Goal: Task Accomplishment & Management: Use online tool/utility

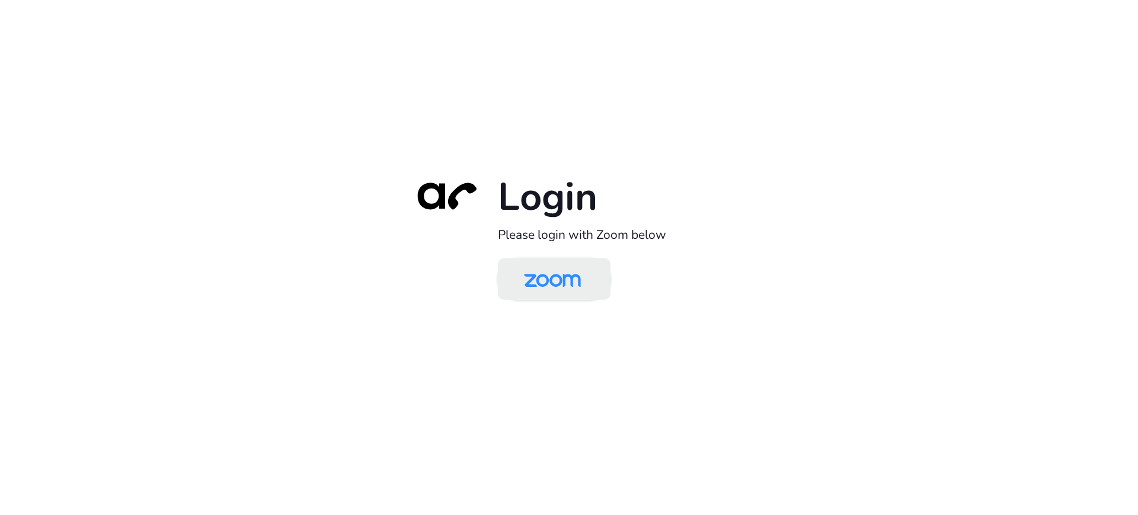
click at [573, 292] on img at bounding box center [553, 280] width 82 height 39
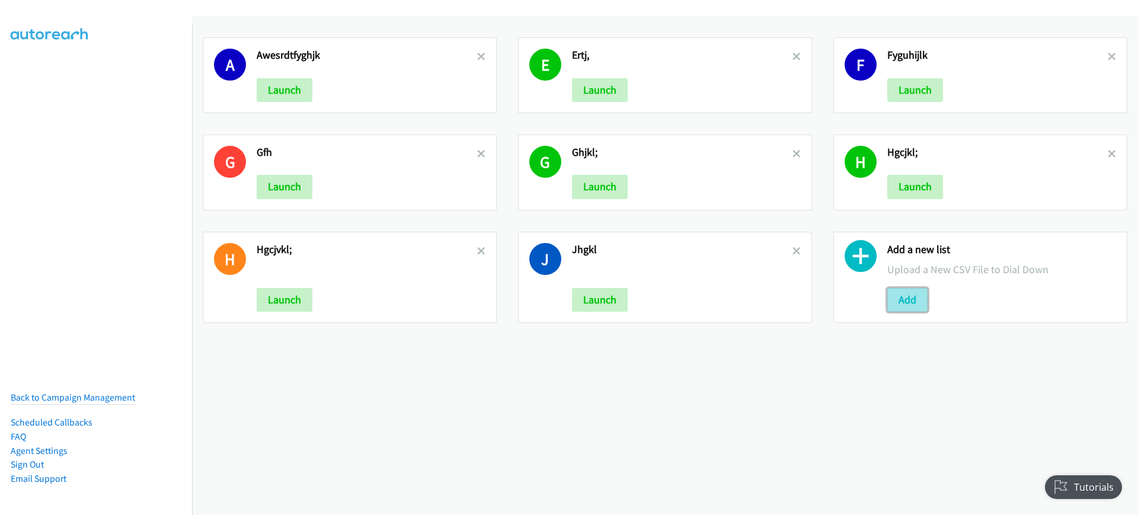
click at [900, 303] on button "Add" at bounding box center [907, 300] width 40 height 24
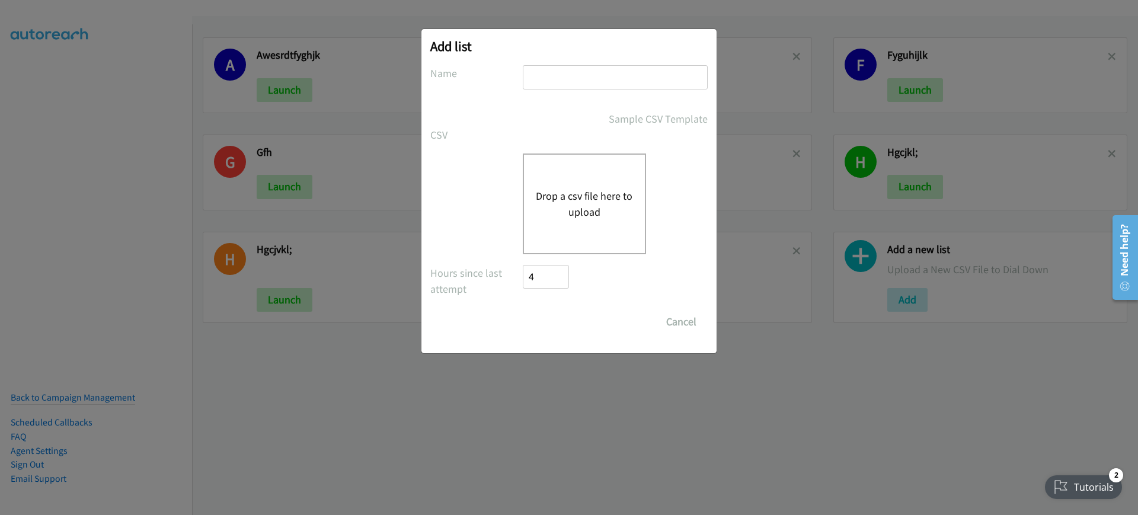
click at [586, 189] on button "Drop a csv file here to upload" at bounding box center [584, 204] width 97 height 32
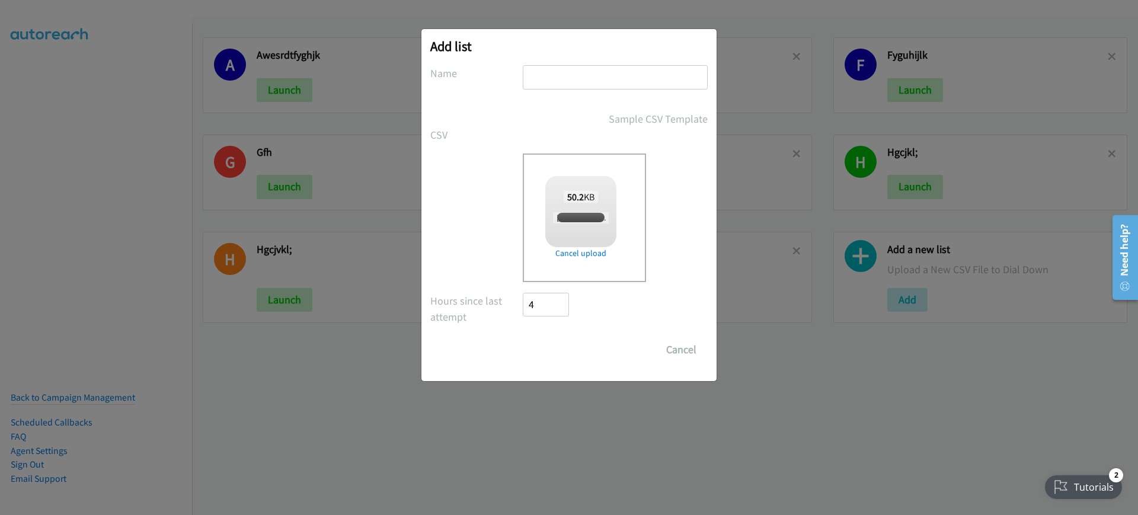
checkbox input "true"
click at [595, 79] on input "text" at bounding box center [615, 77] width 185 height 24
type input "dfghjkl;"
click at [547, 328] on form "No phone fields were returned for that Report or List View Please upload a csv …" at bounding box center [568, 213] width 277 height 296
click at [553, 355] on input "Save List" at bounding box center [554, 350] width 62 height 24
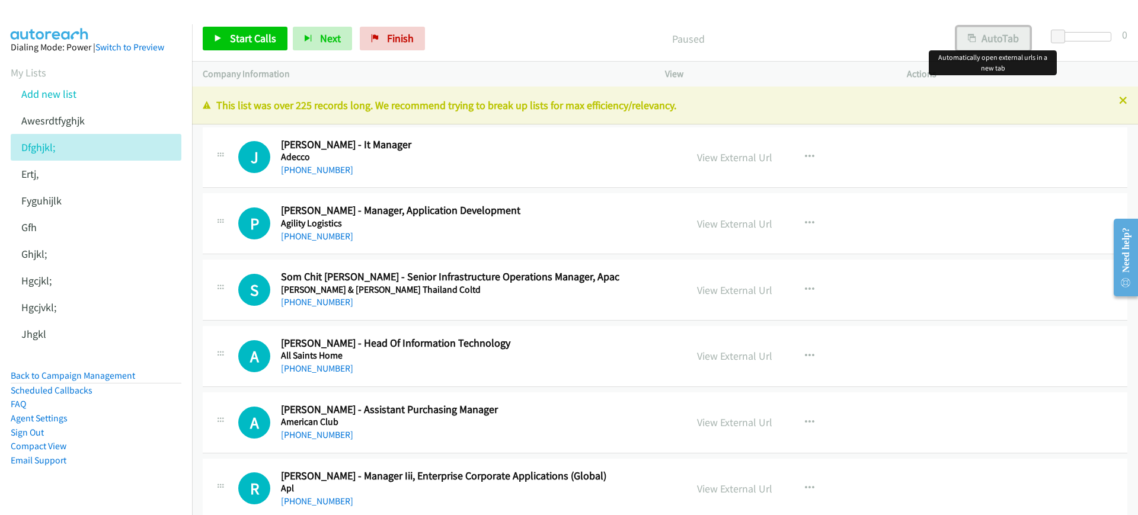
click at [1018, 44] on button "AutoTab" at bounding box center [994, 39] width 74 height 24
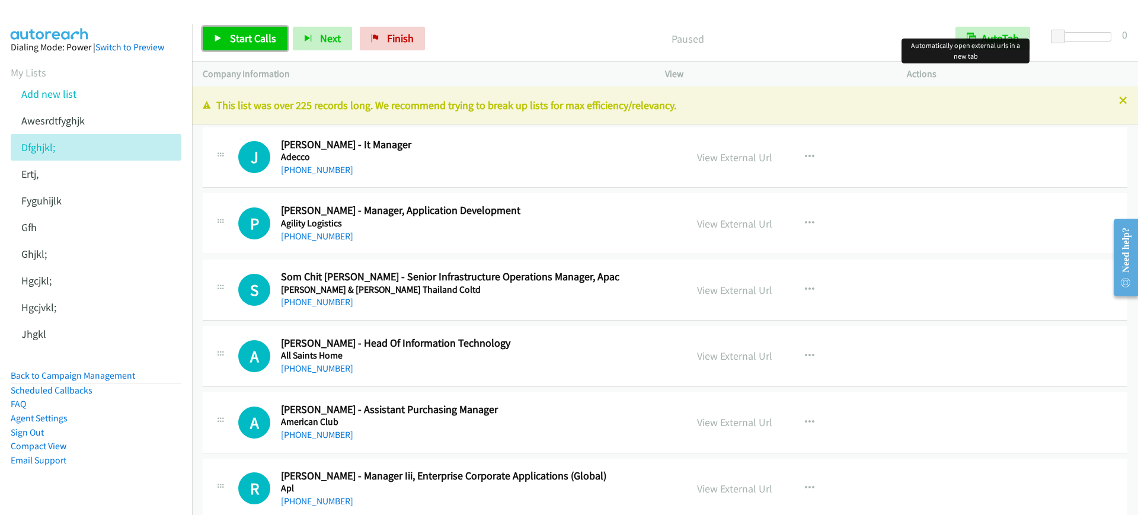
click at [234, 34] on span "Start Calls" at bounding box center [253, 38] width 46 height 14
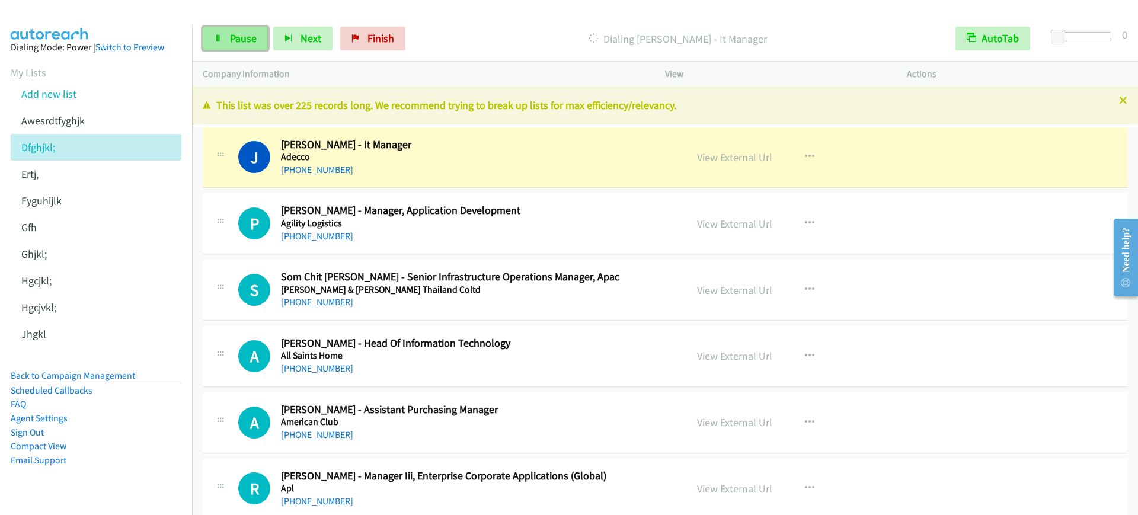
click at [231, 43] on span "Pause" at bounding box center [243, 38] width 27 height 14
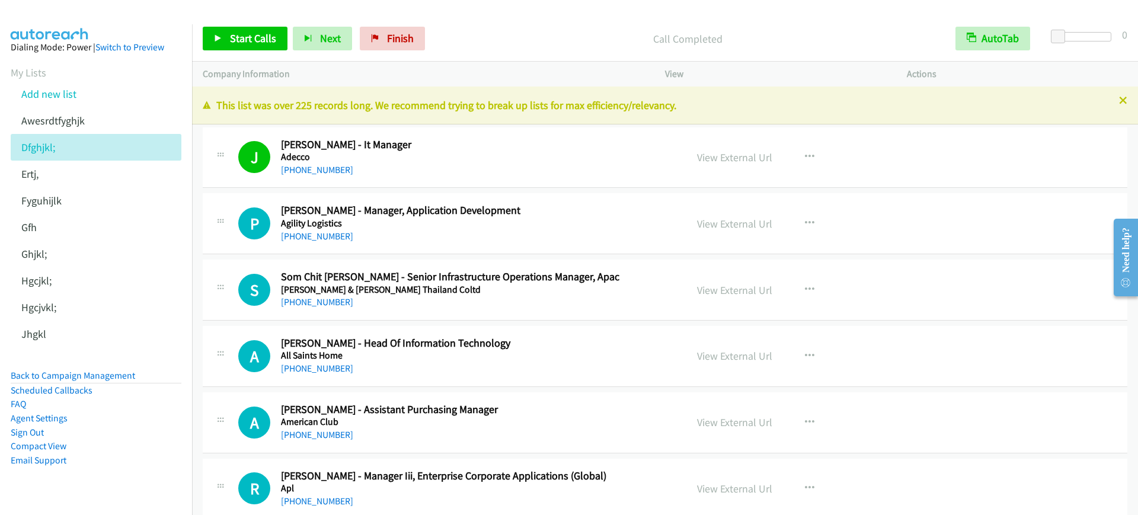
click at [491, 28] on div "Call Completed" at bounding box center [687, 39] width 515 height 24
click at [203, 33] on link "Start Calls" at bounding box center [245, 39] width 85 height 24
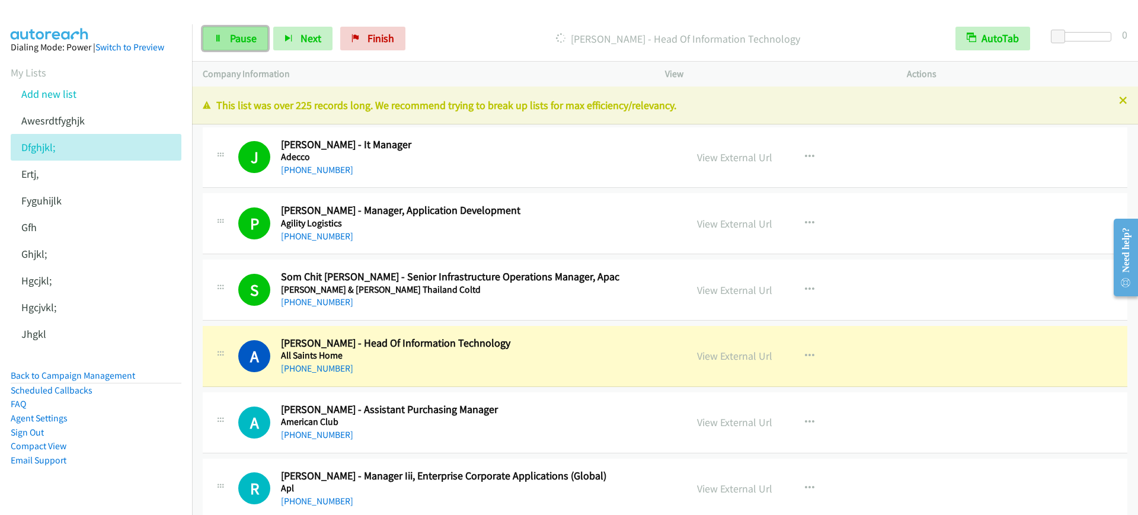
click at [230, 41] on span "Pause" at bounding box center [243, 38] width 27 height 14
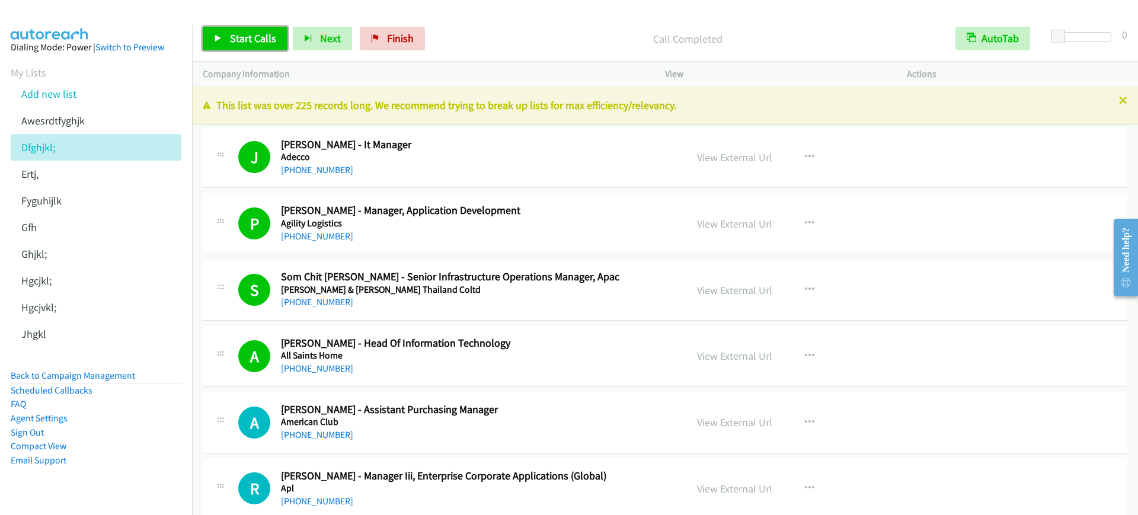
click at [238, 27] on link "Start Calls" at bounding box center [245, 39] width 85 height 24
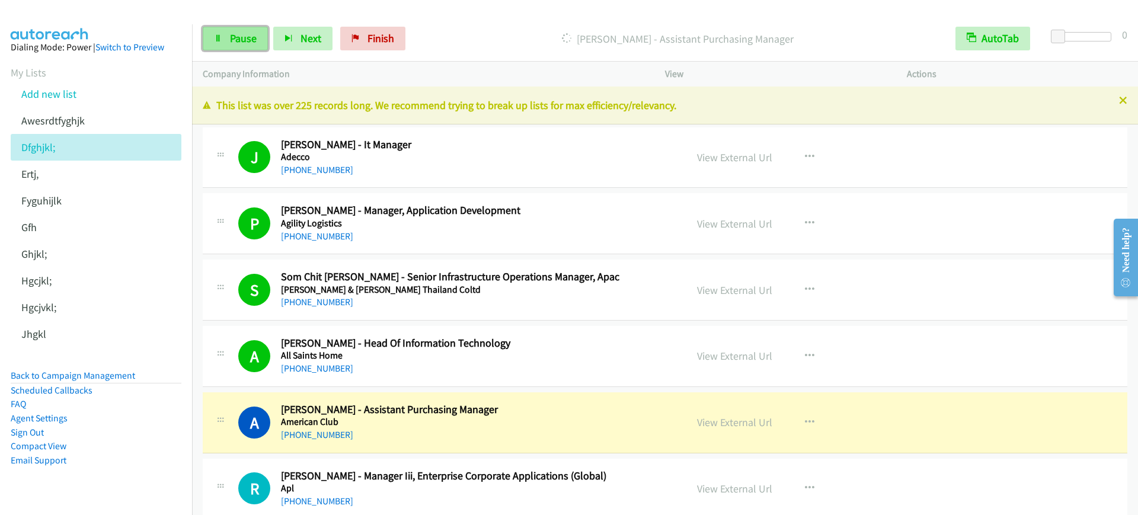
click at [209, 34] on link "Pause" at bounding box center [235, 39] width 65 height 24
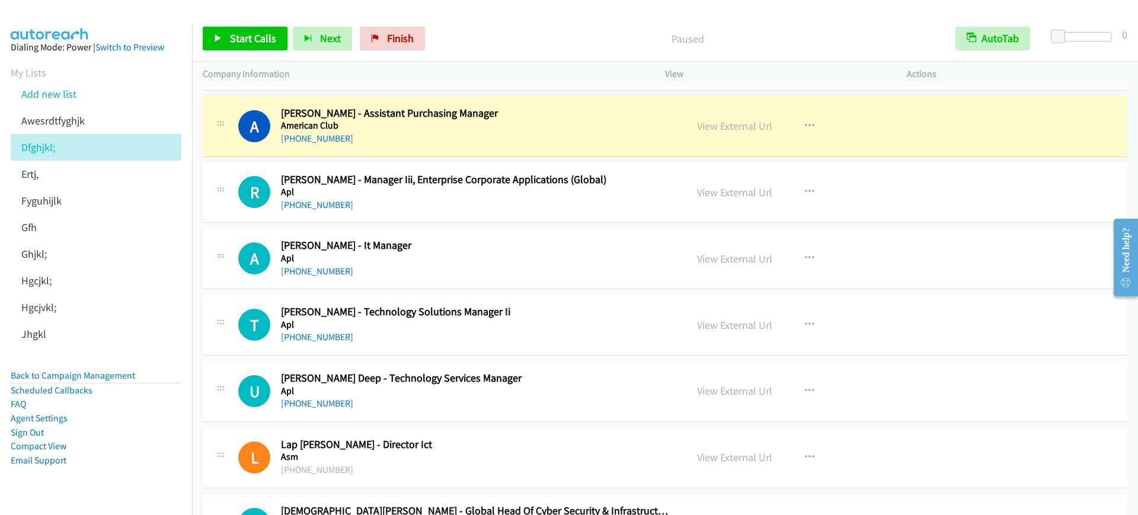
scroll to position [222, 0]
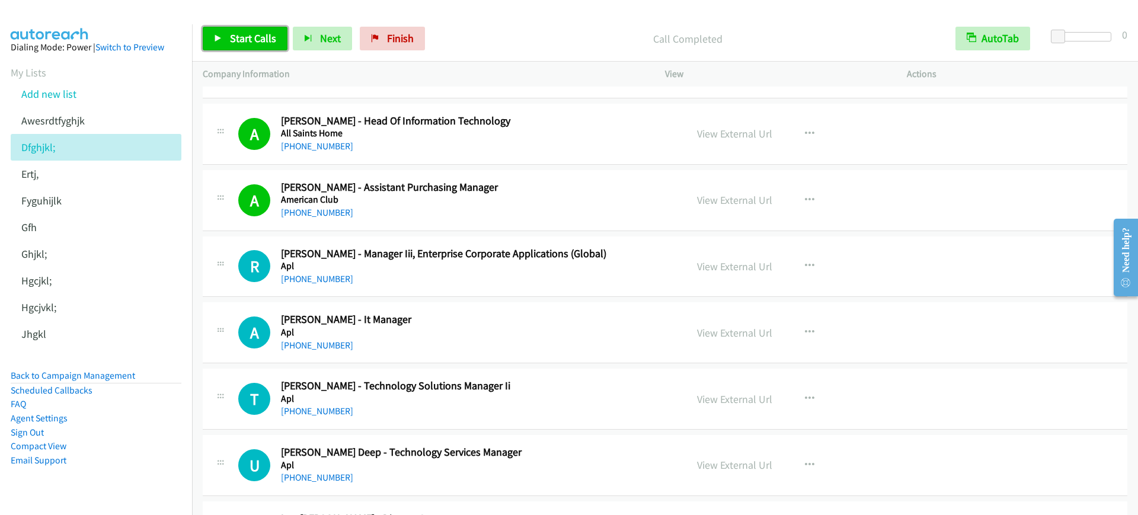
click at [233, 40] on span "Start Calls" at bounding box center [253, 38] width 46 height 14
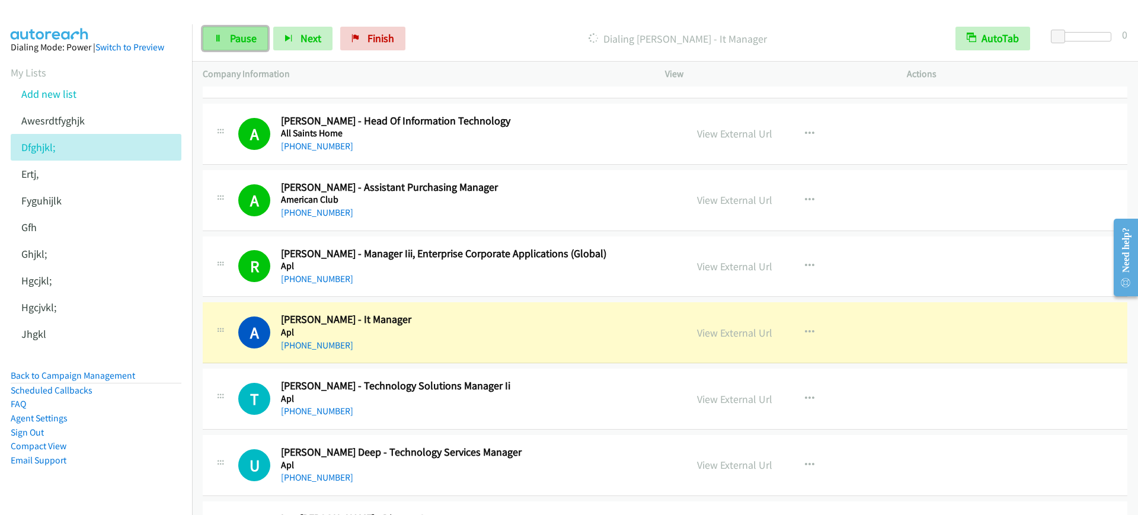
click at [210, 28] on link "Pause" at bounding box center [235, 39] width 65 height 24
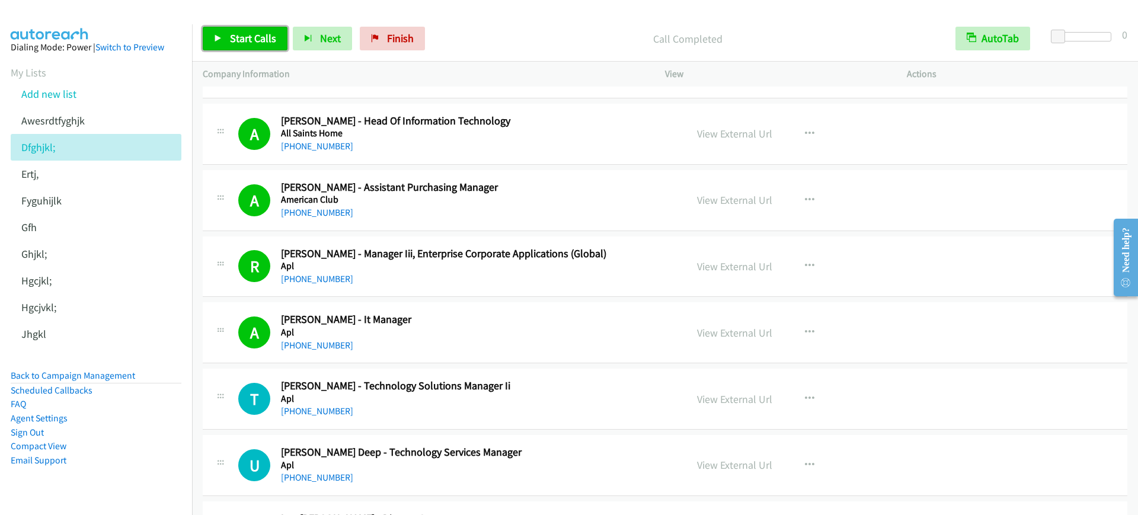
click at [230, 39] on span "Start Calls" at bounding box center [253, 38] width 46 height 14
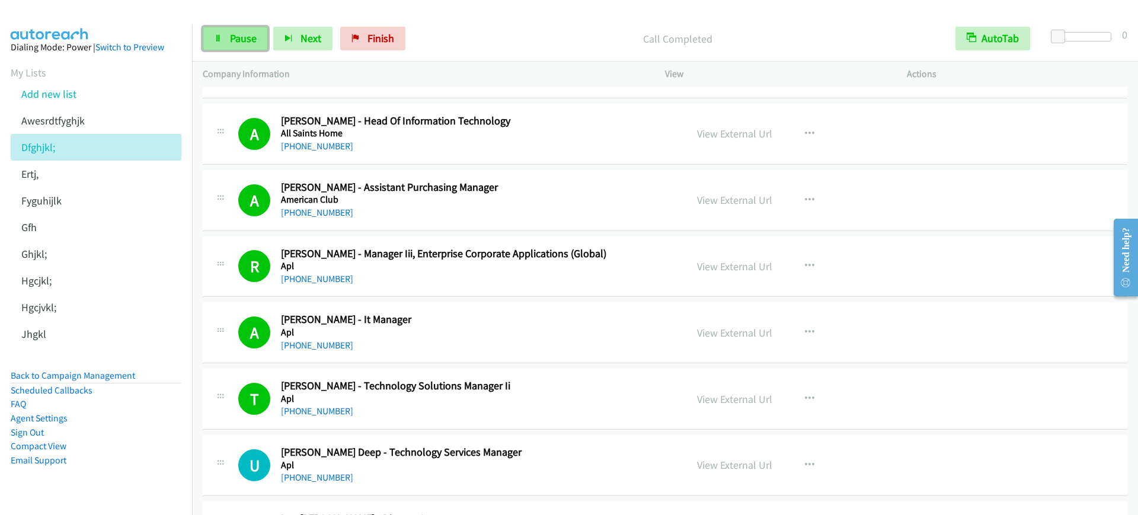
click at [233, 44] on span "Pause" at bounding box center [243, 38] width 27 height 14
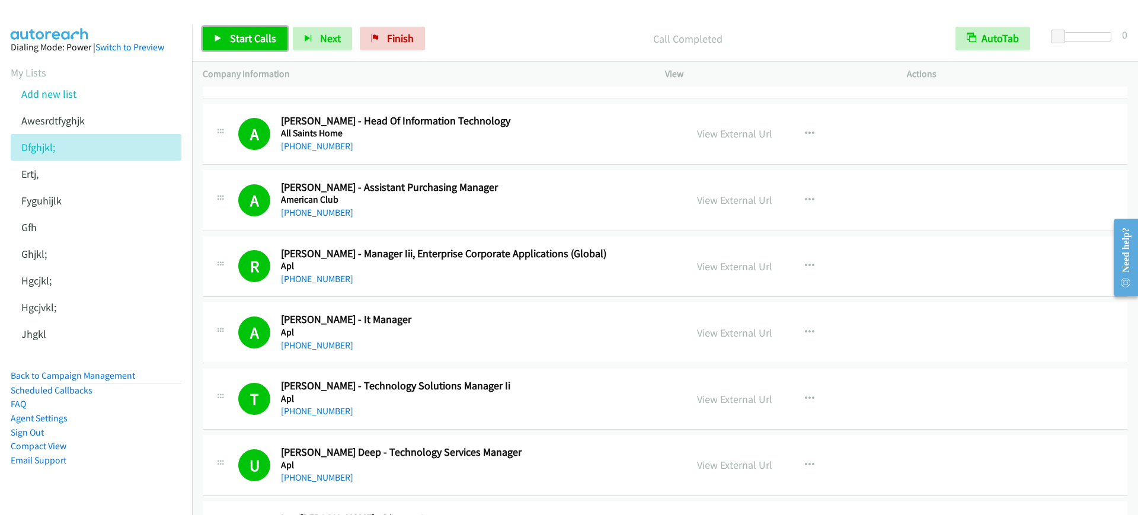
click at [253, 40] on span "Start Calls" at bounding box center [253, 38] width 46 height 14
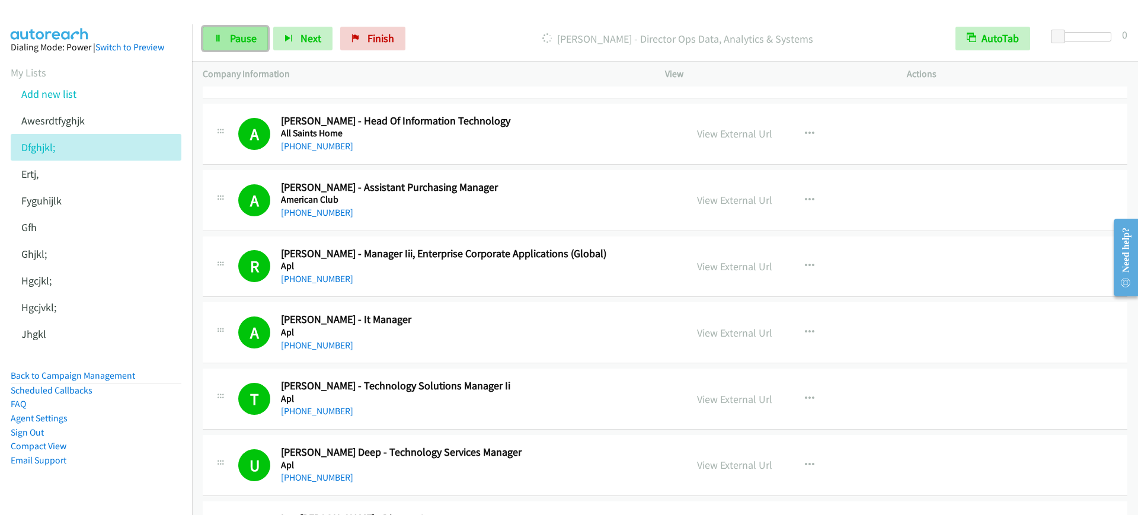
click at [253, 40] on span "Pause" at bounding box center [243, 38] width 27 height 14
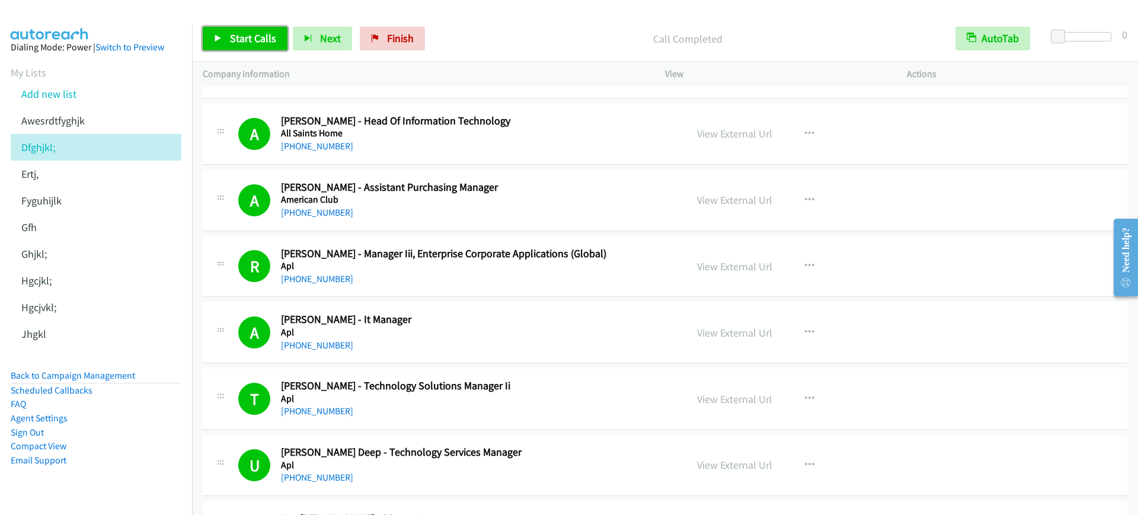
click at [237, 38] on span "Start Calls" at bounding box center [253, 38] width 46 height 14
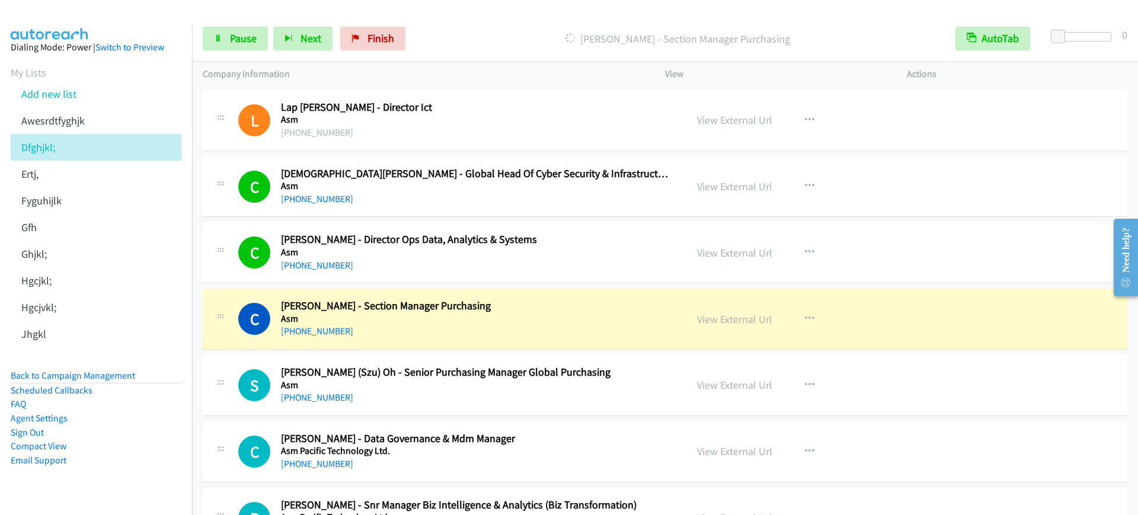
scroll to position [667, 0]
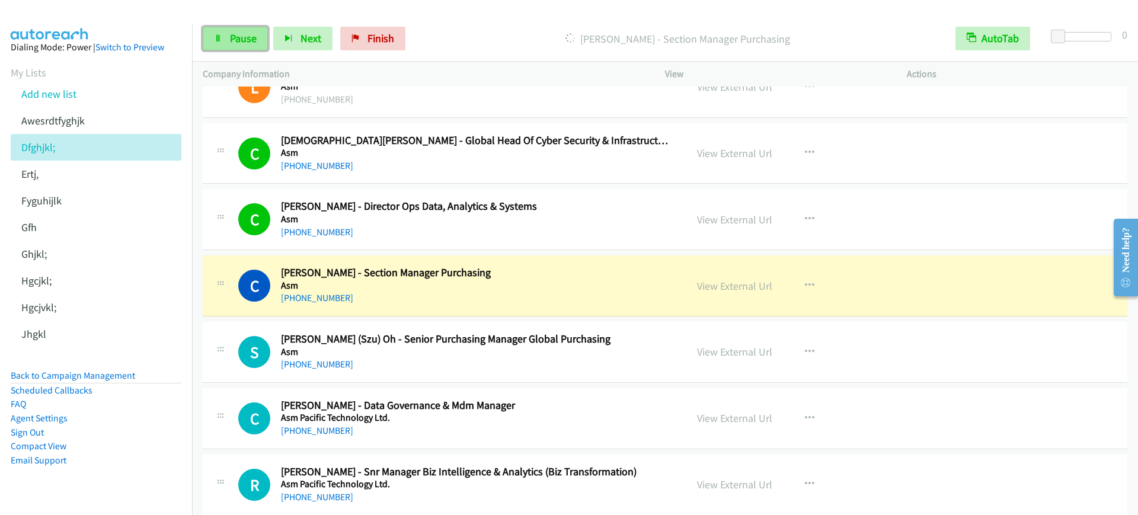
click at [219, 35] on icon at bounding box center [218, 39] width 8 height 8
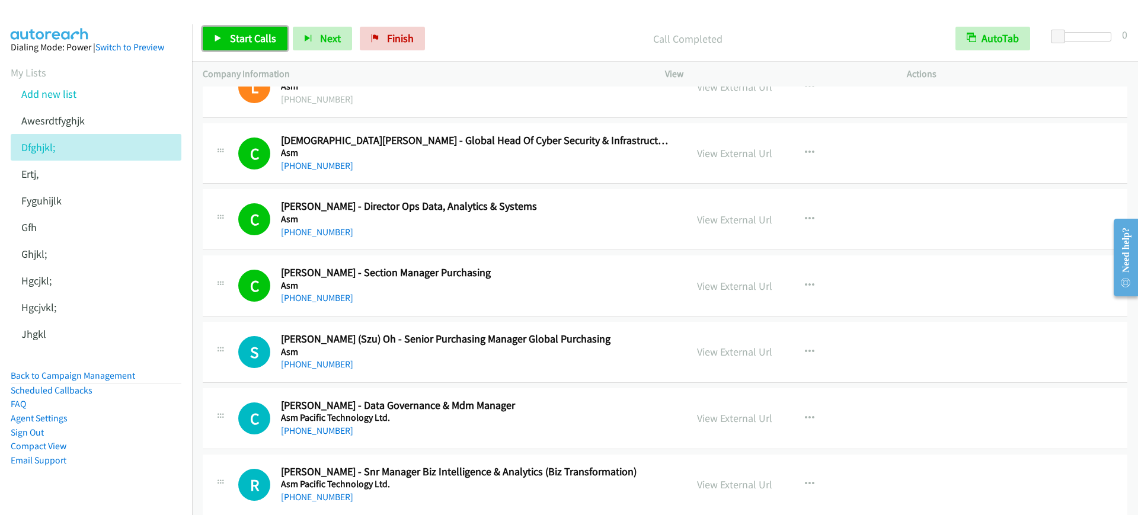
click at [230, 47] on link "Start Calls" at bounding box center [245, 39] width 85 height 24
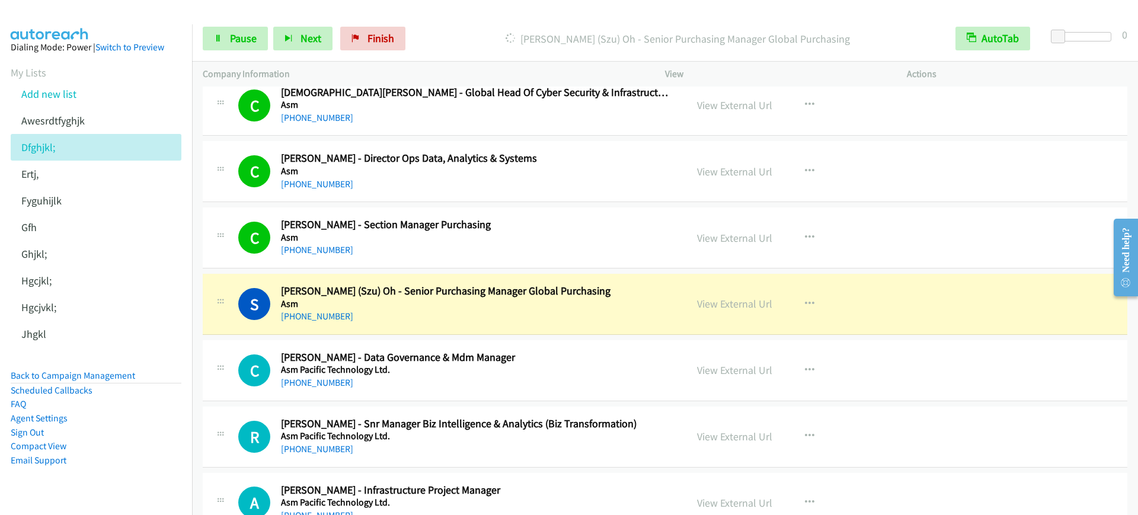
scroll to position [741, 0]
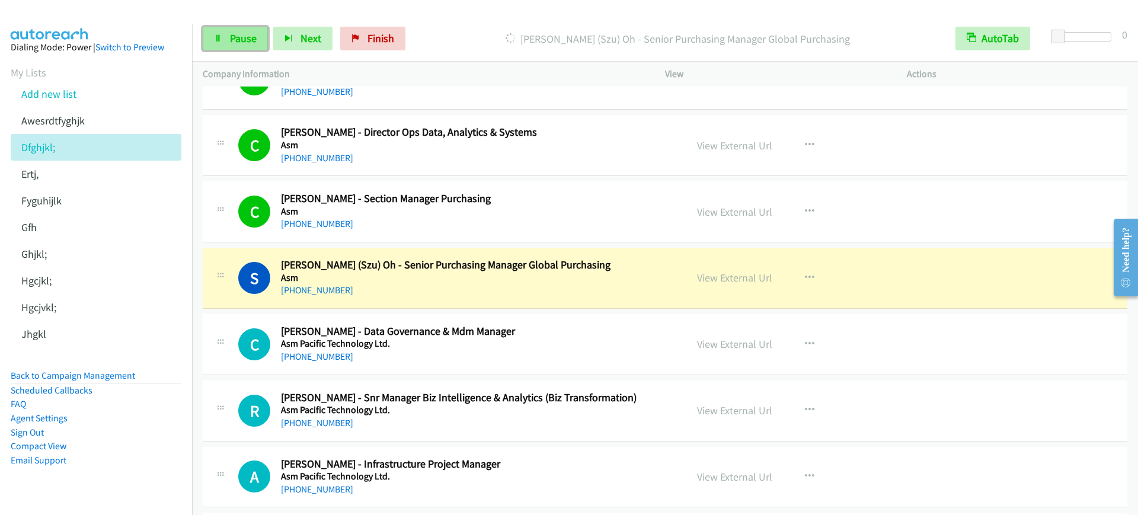
click at [256, 44] on span "Pause" at bounding box center [243, 38] width 27 height 14
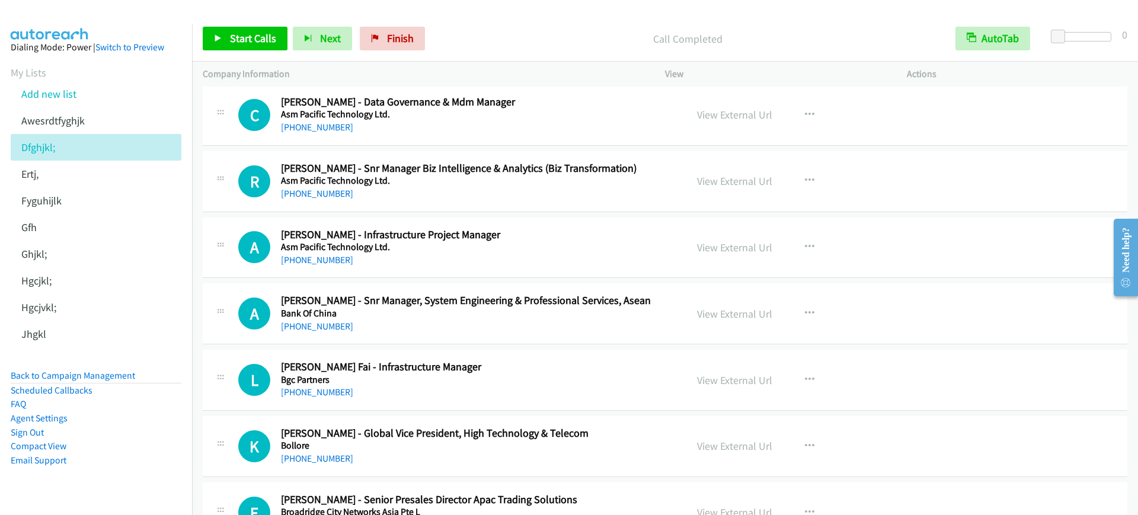
scroll to position [815, 0]
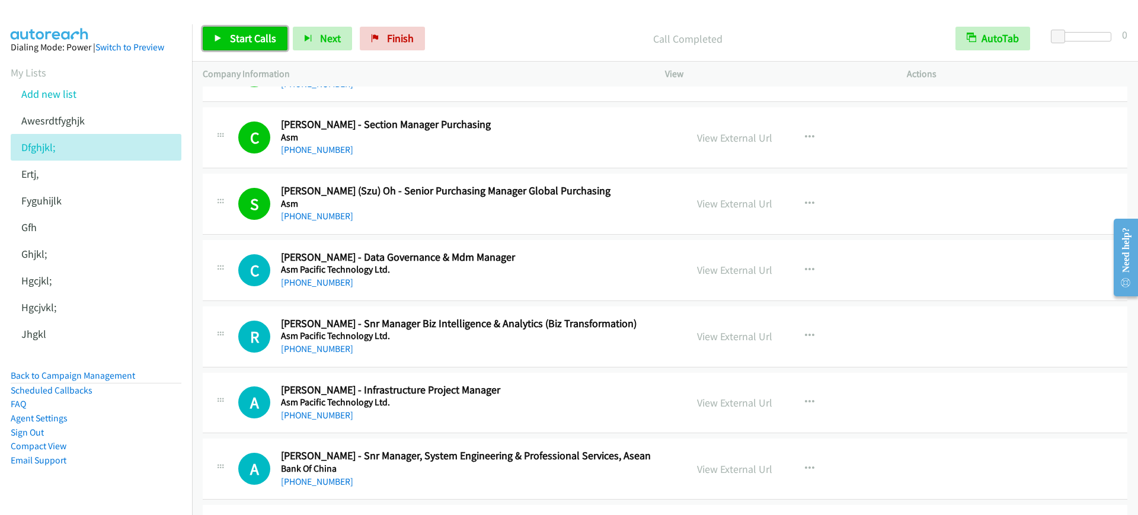
click at [255, 44] on span "Start Calls" at bounding box center [253, 38] width 46 height 14
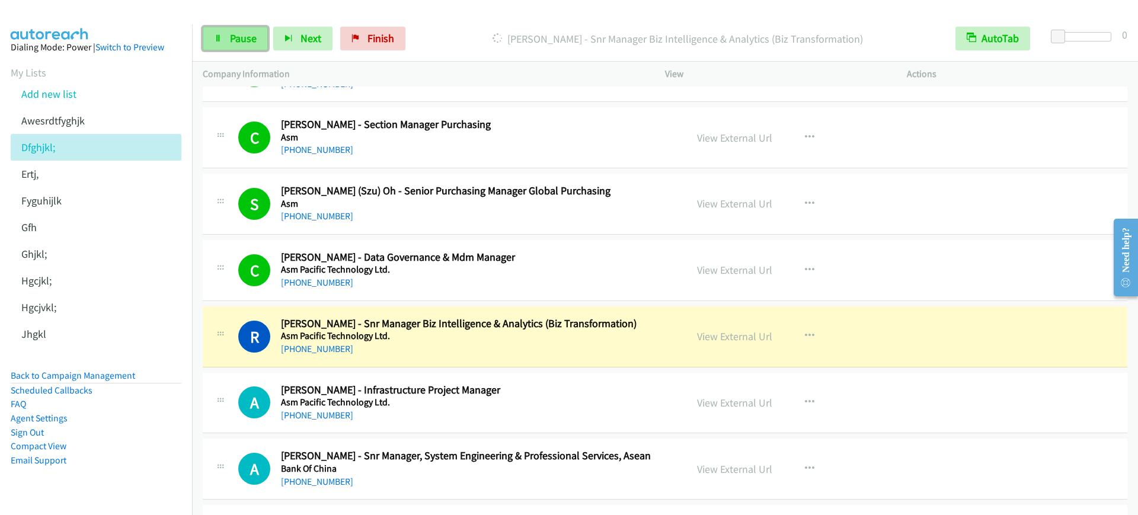
click at [250, 47] on link "Pause" at bounding box center [235, 39] width 65 height 24
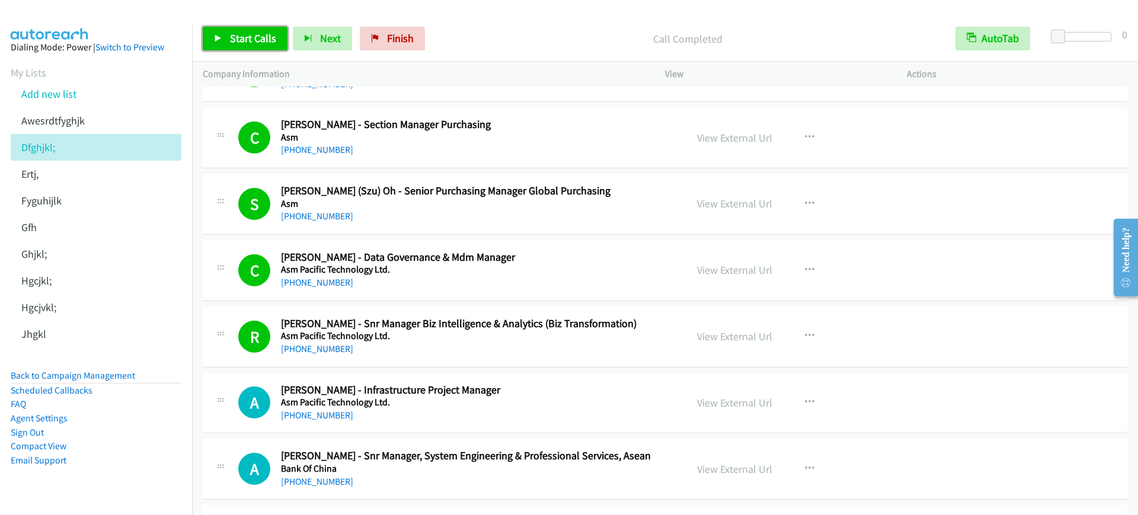
click at [236, 36] on span "Start Calls" at bounding box center [253, 38] width 46 height 14
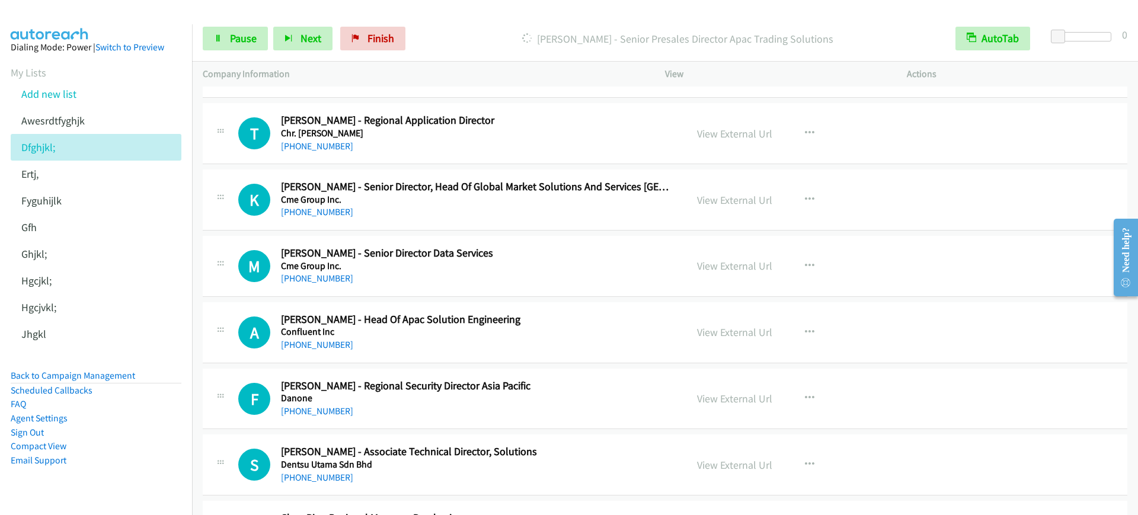
scroll to position [1334, 0]
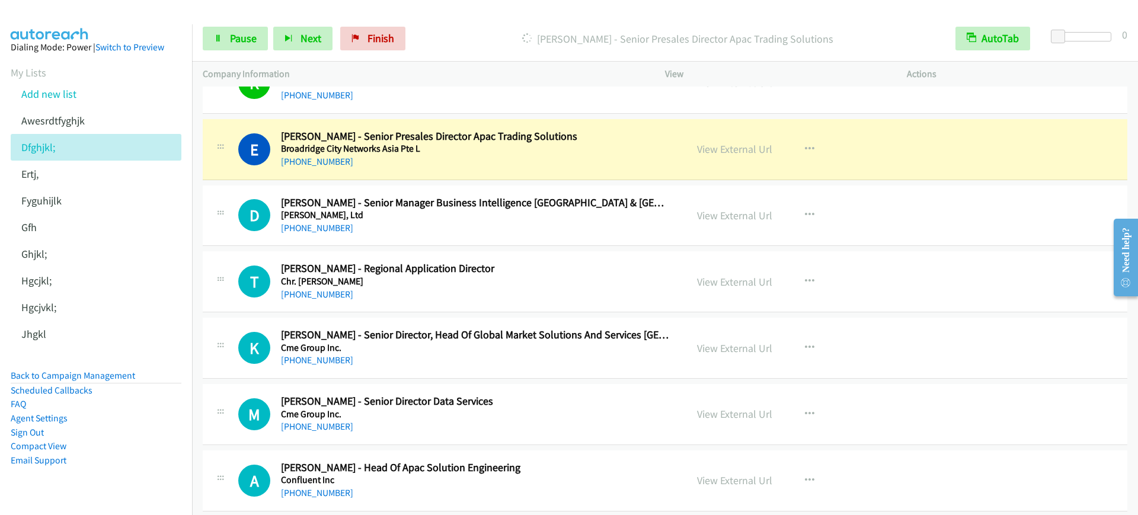
click at [217, 51] on div "Start Calls Pause Next Finish Dialing Erik Ljungqvist - Senior Presales Directo…" at bounding box center [665, 39] width 946 height 46
click at [231, 38] on span "Pause" at bounding box center [243, 38] width 27 height 14
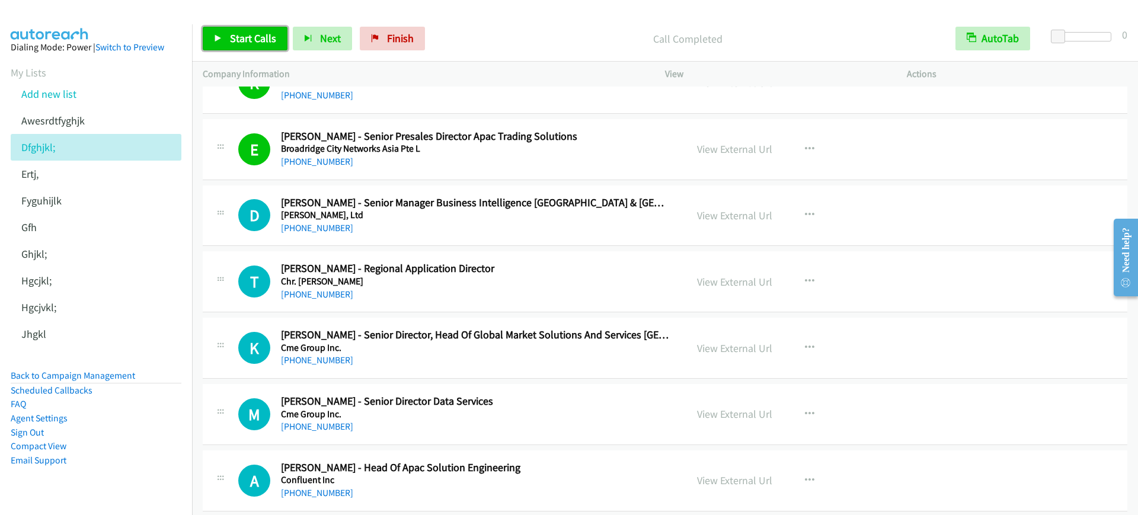
click at [251, 33] on span "Start Calls" at bounding box center [253, 38] width 46 height 14
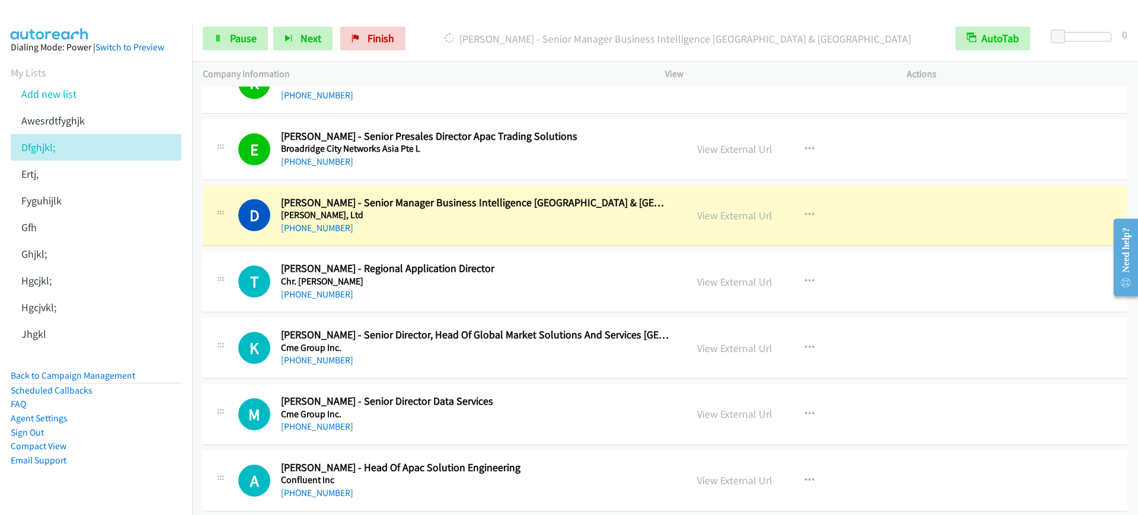
click at [480, 167] on div "+65 8523 5737" at bounding box center [475, 162] width 389 height 14
click at [744, 151] on link "View External Url" at bounding box center [734, 149] width 75 height 14
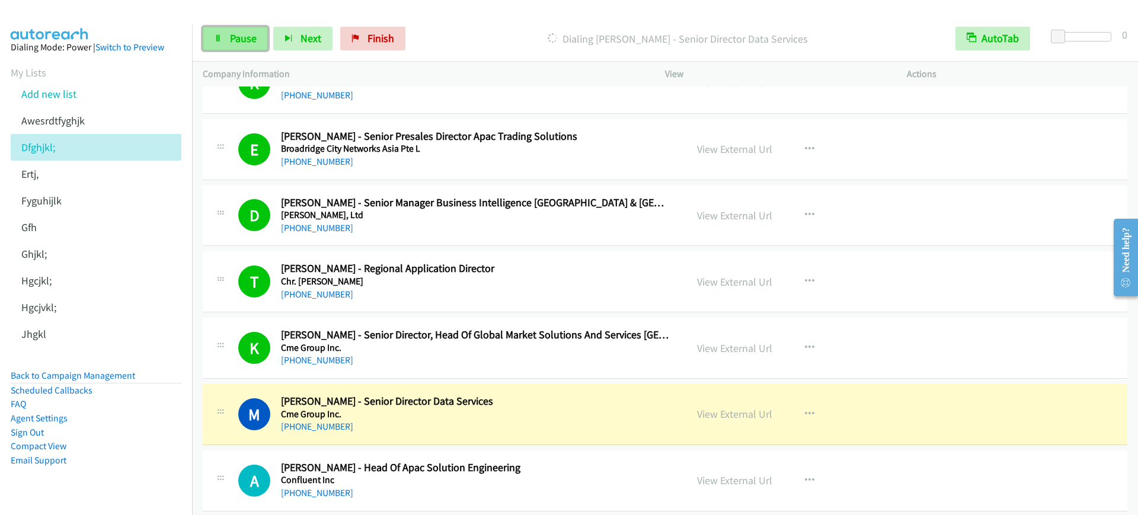
click at [253, 47] on link "Pause" at bounding box center [235, 39] width 65 height 24
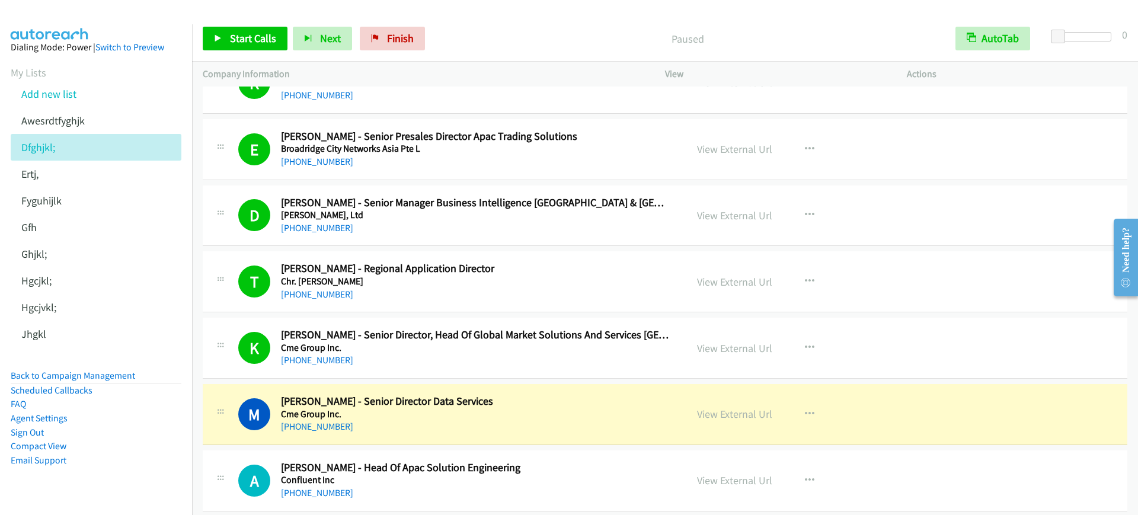
scroll to position [1408, 0]
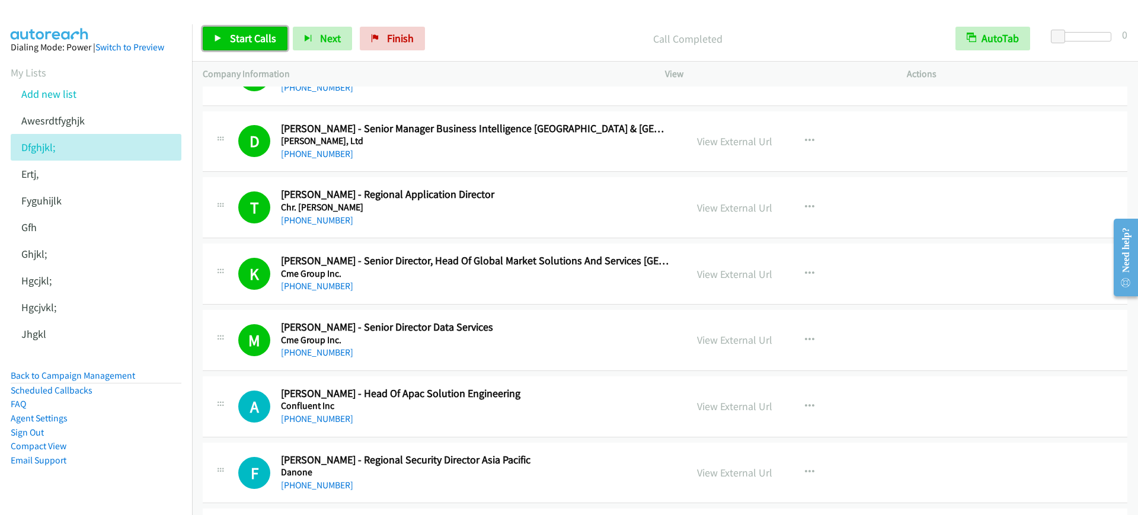
click at [260, 40] on span "Start Calls" at bounding box center [253, 38] width 46 height 14
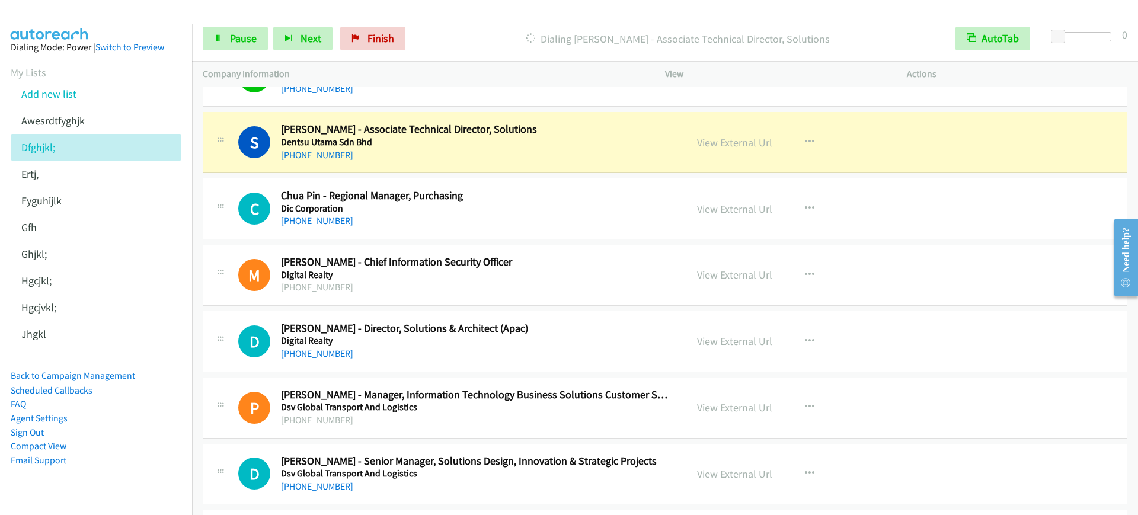
scroll to position [1778, 0]
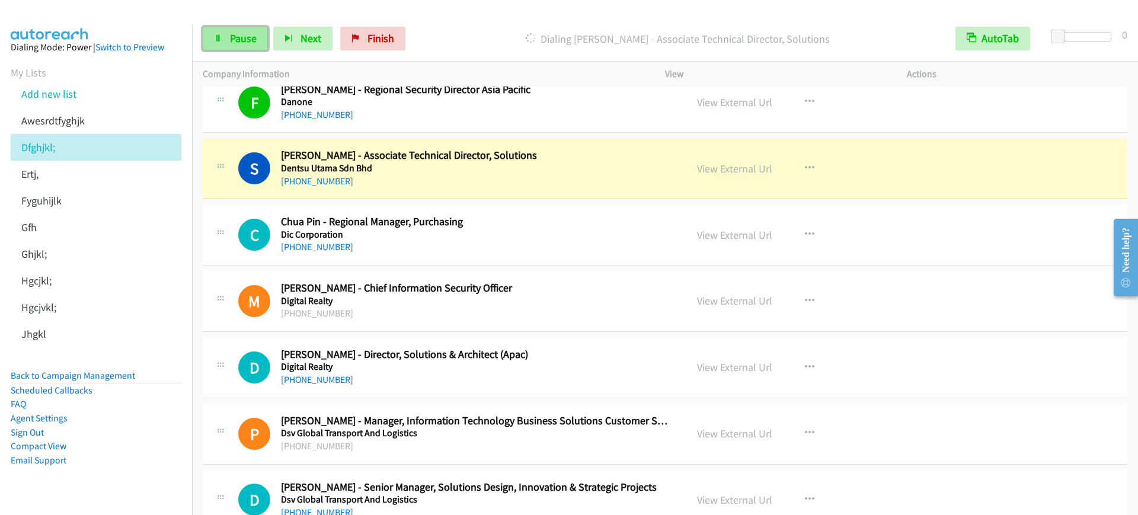
click at [230, 40] on span "Pause" at bounding box center [243, 38] width 27 height 14
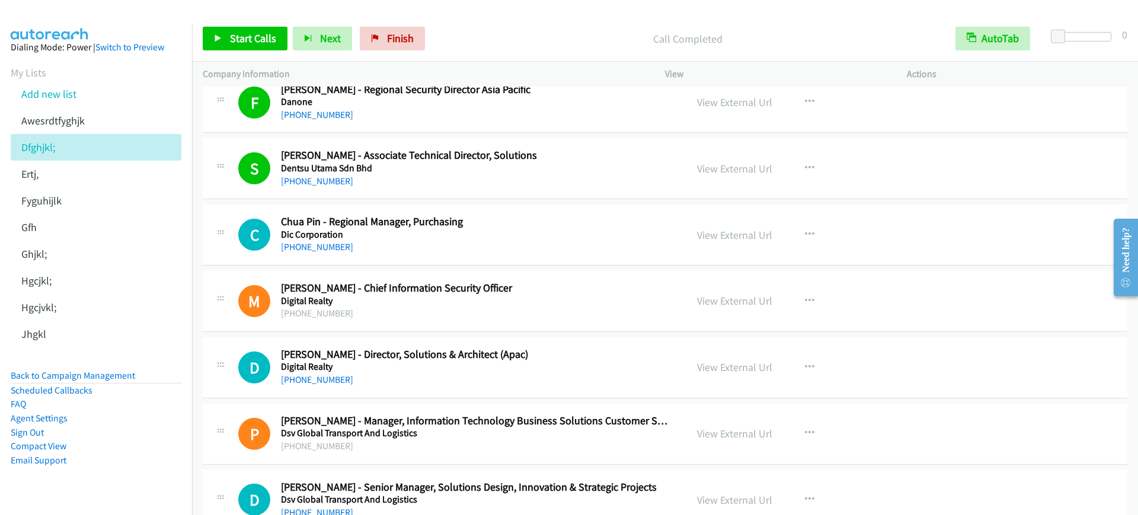
click at [251, 55] on div "Start Calls Pause Next Finish Call Completed AutoTab AutoTab 0" at bounding box center [665, 39] width 946 height 46
click at [263, 33] on span "Start Calls" at bounding box center [253, 38] width 46 height 14
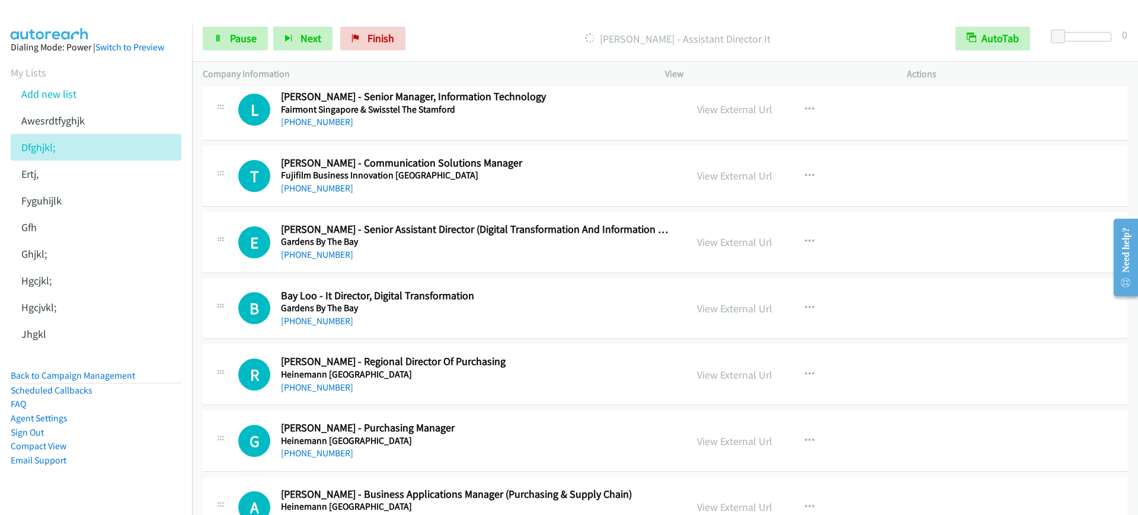
scroll to position [3038, 0]
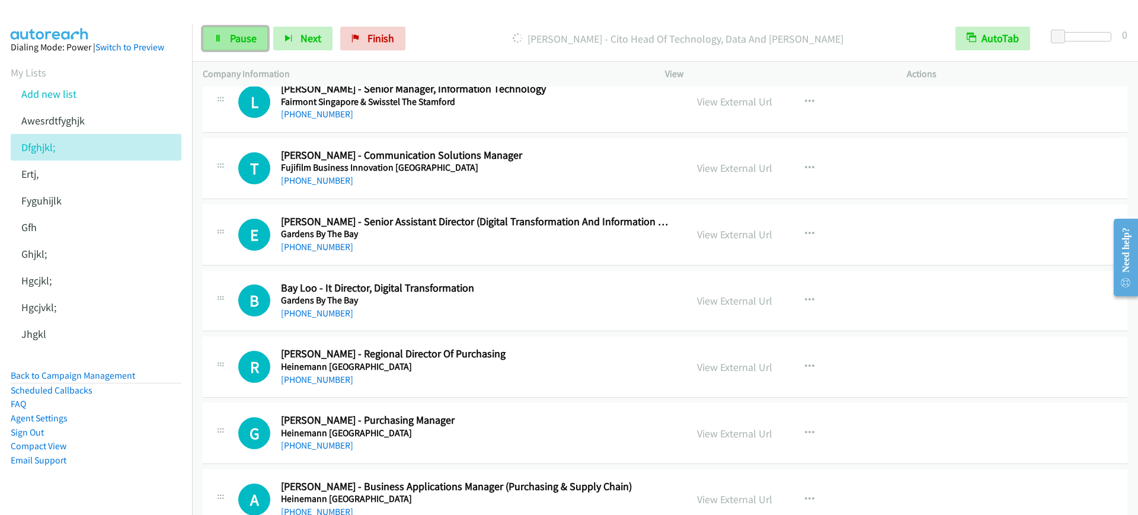
click at [212, 43] on link "Pause" at bounding box center [235, 39] width 65 height 24
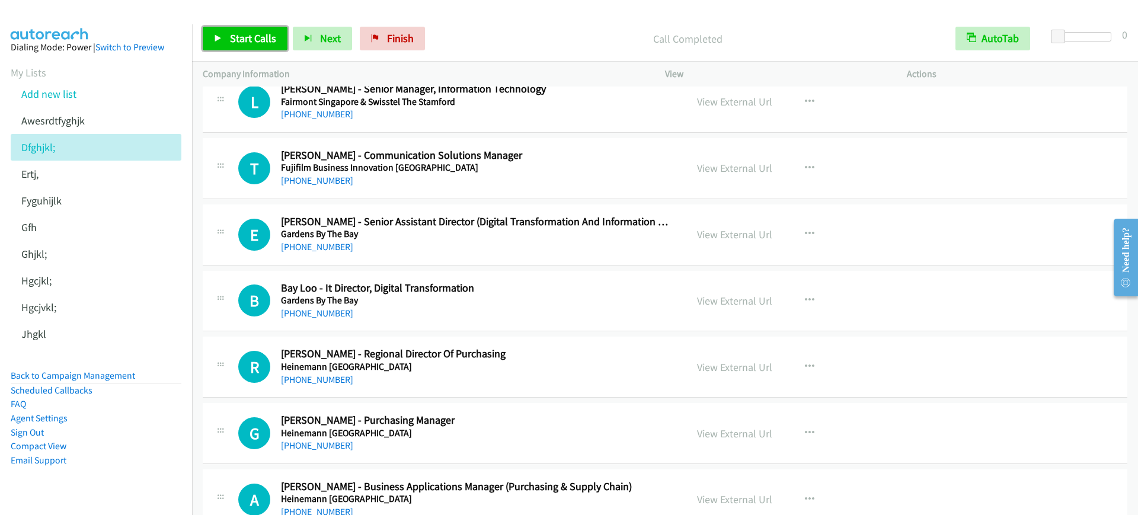
click at [266, 38] on span "Start Calls" at bounding box center [253, 38] width 46 height 14
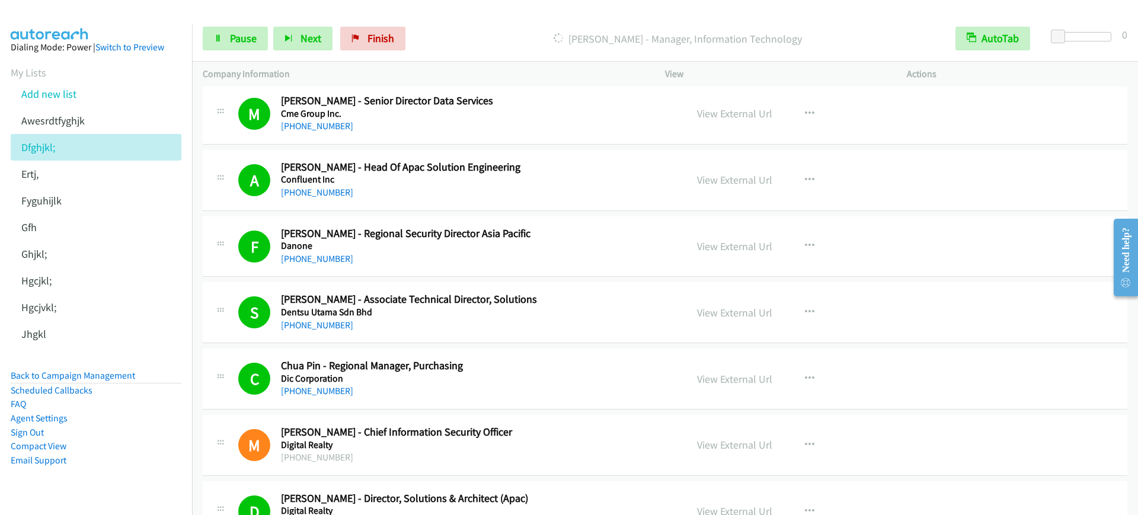
scroll to position [1630, 0]
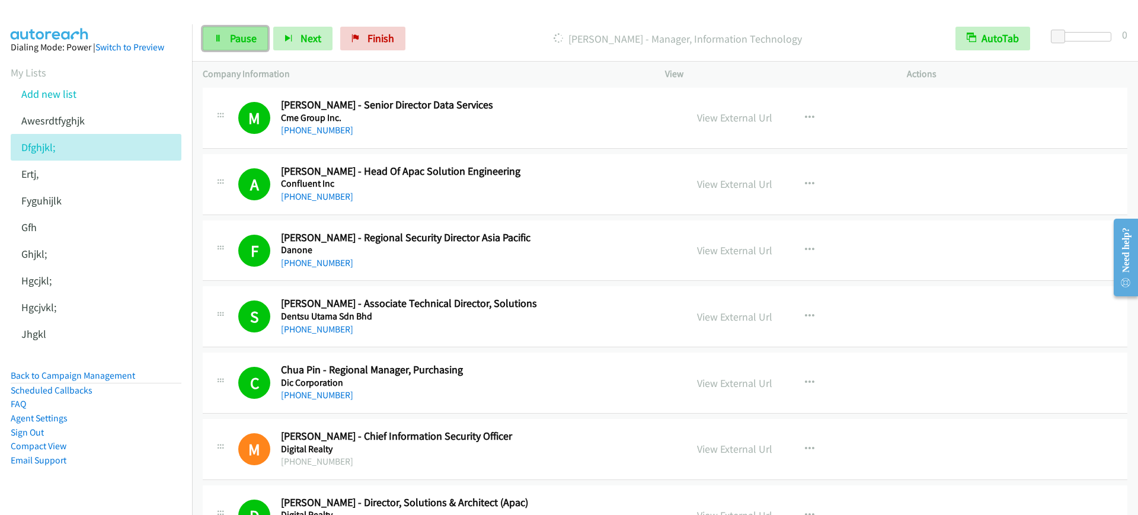
click at [245, 30] on link "Pause" at bounding box center [235, 39] width 65 height 24
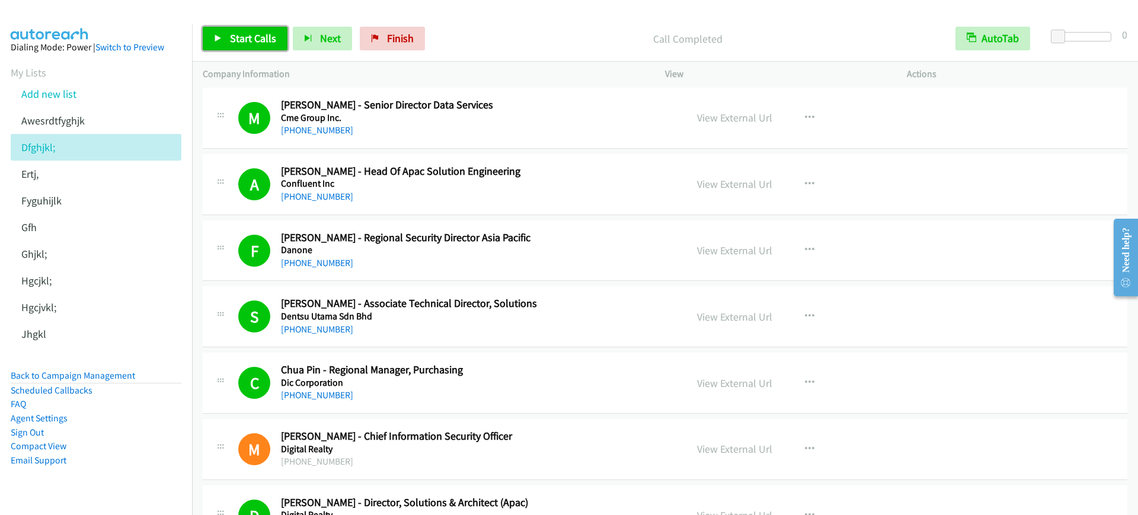
click at [238, 39] on span "Start Calls" at bounding box center [253, 38] width 46 height 14
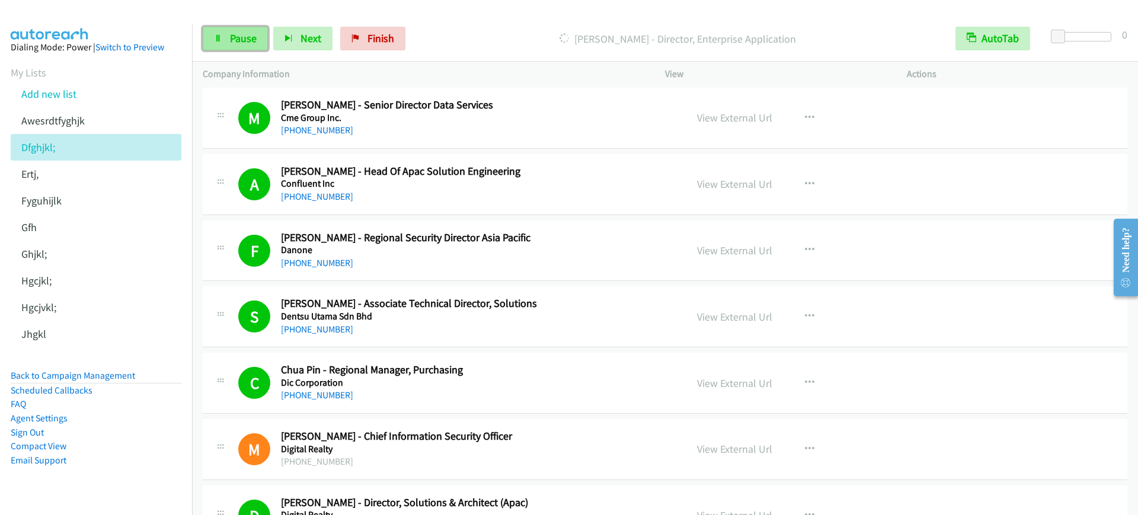
click at [225, 39] on link "Pause" at bounding box center [235, 39] width 65 height 24
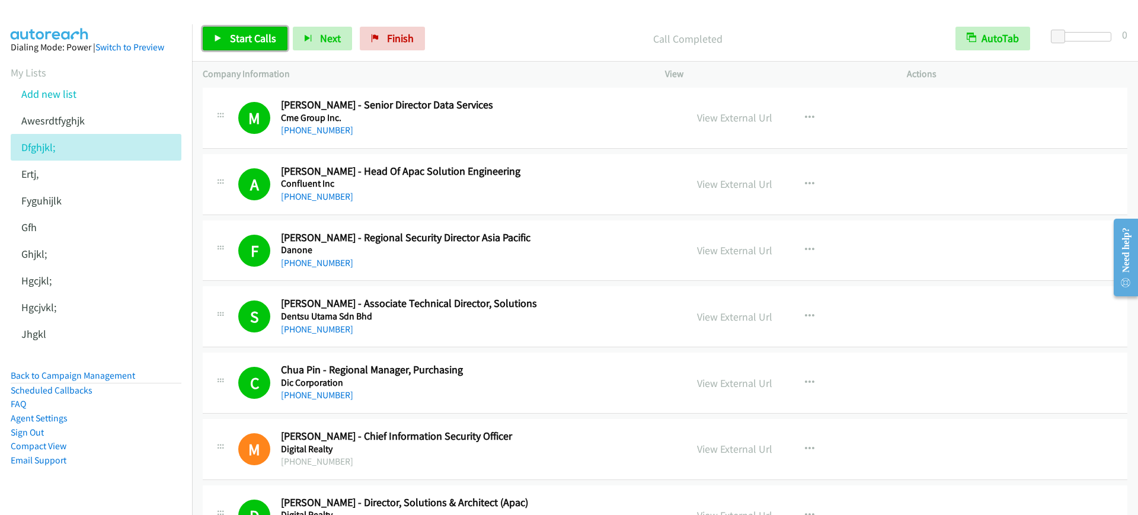
click at [231, 45] on link "Start Calls" at bounding box center [245, 39] width 85 height 24
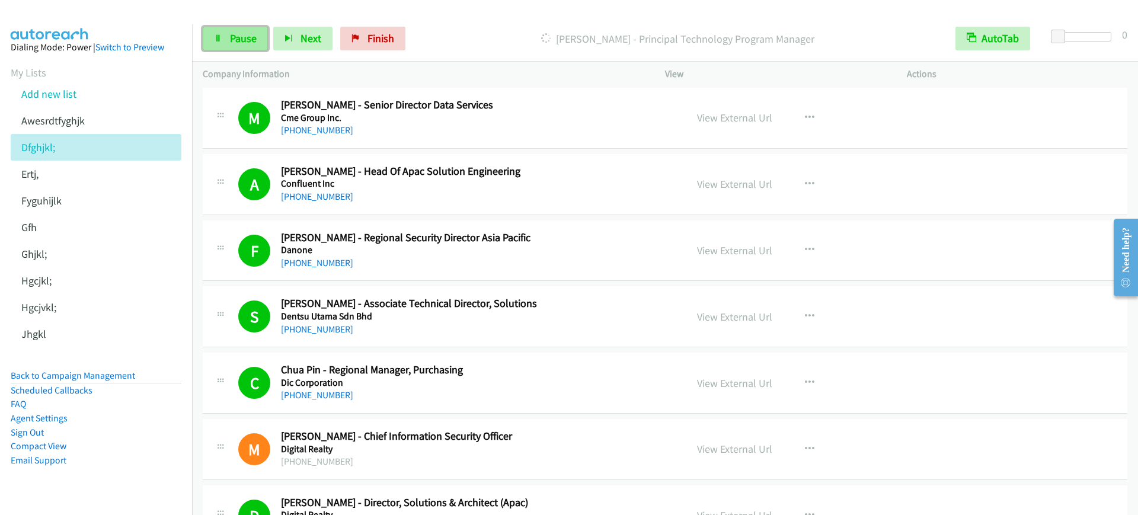
click at [221, 44] on link "Pause" at bounding box center [235, 39] width 65 height 24
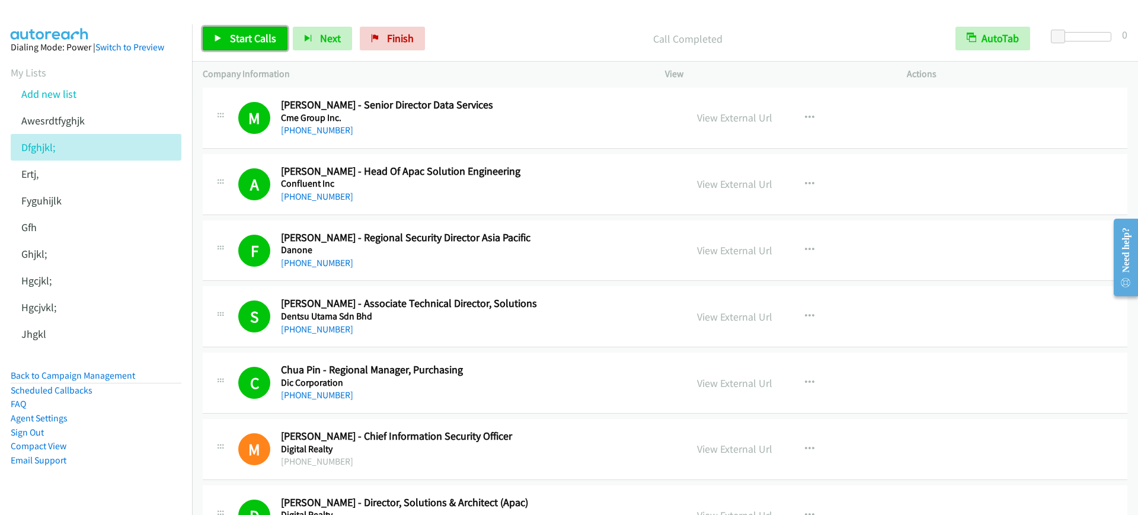
click at [215, 32] on link "Start Calls" at bounding box center [245, 39] width 85 height 24
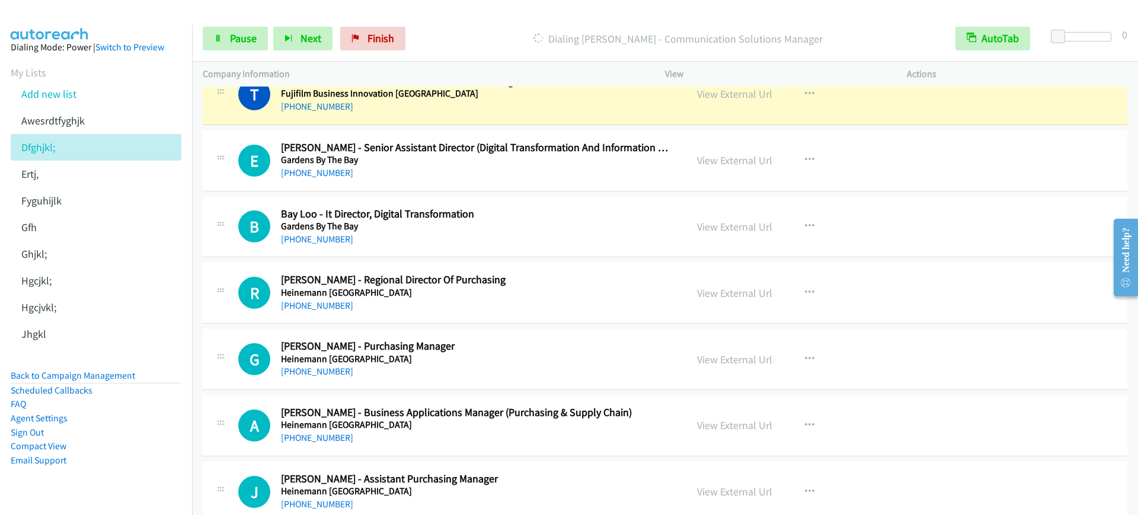
scroll to position [3038, 0]
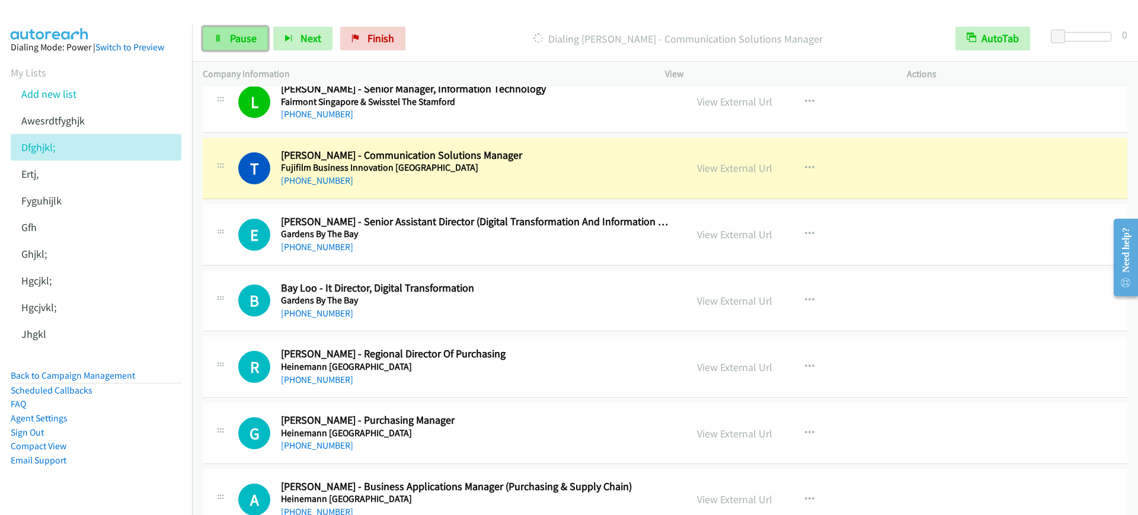
click at [245, 48] on link "Pause" at bounding box center [235, 39] width 65 height 24
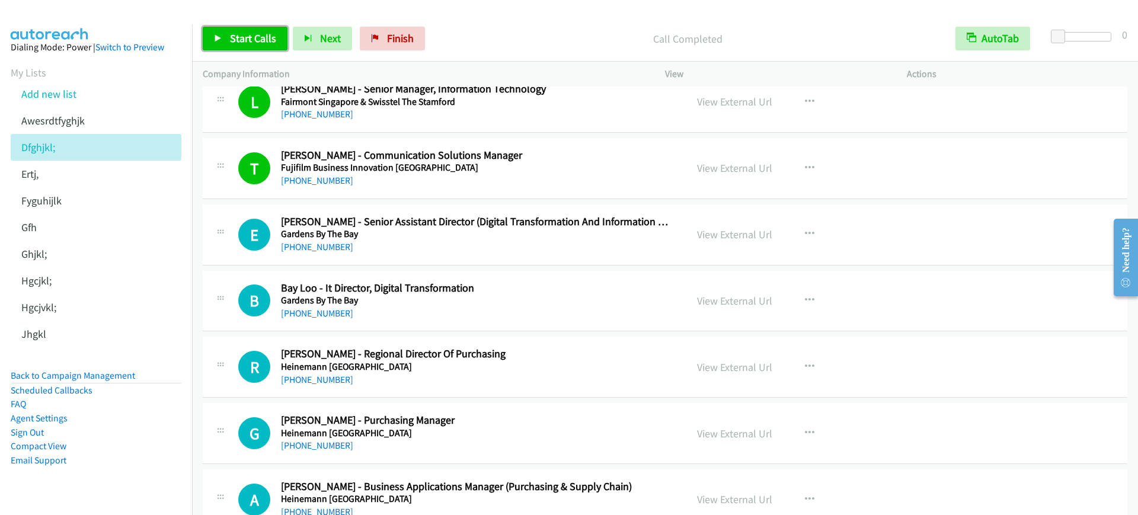
click at [233, 31] on span "Start Calls" at bounding box center [253, 38] width 46 height 14
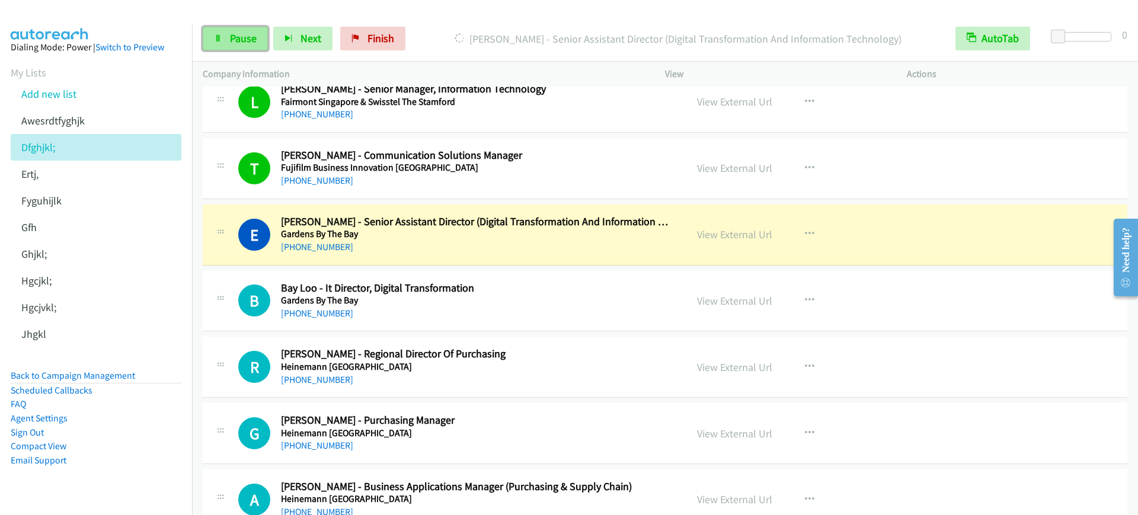
click at [219, 40] on icon at bounding box center [218, 39] width 8 height 8
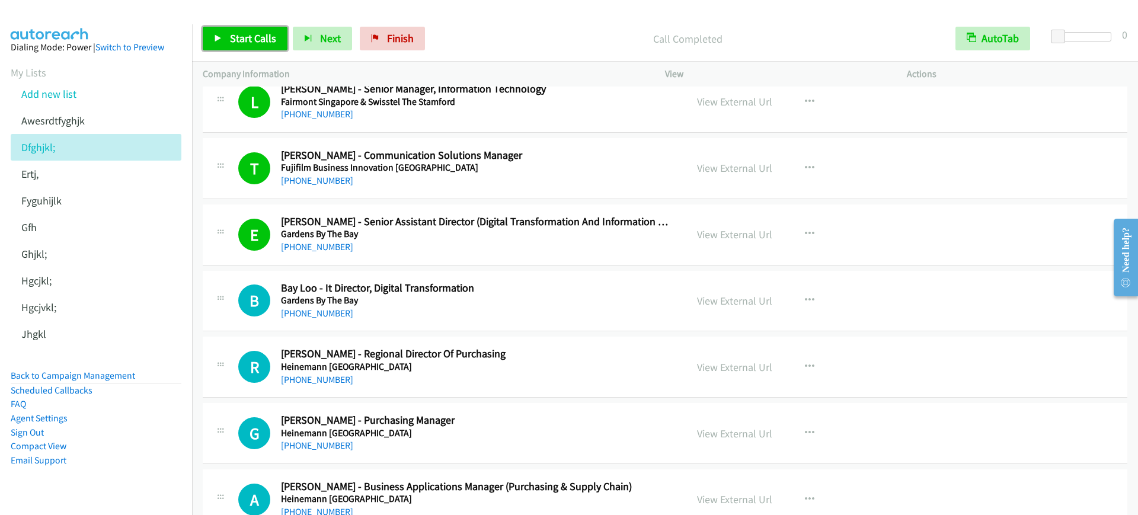
click at [225, 44] on link "Start Calls" at bounding box center [245, 39] width 85 height 24
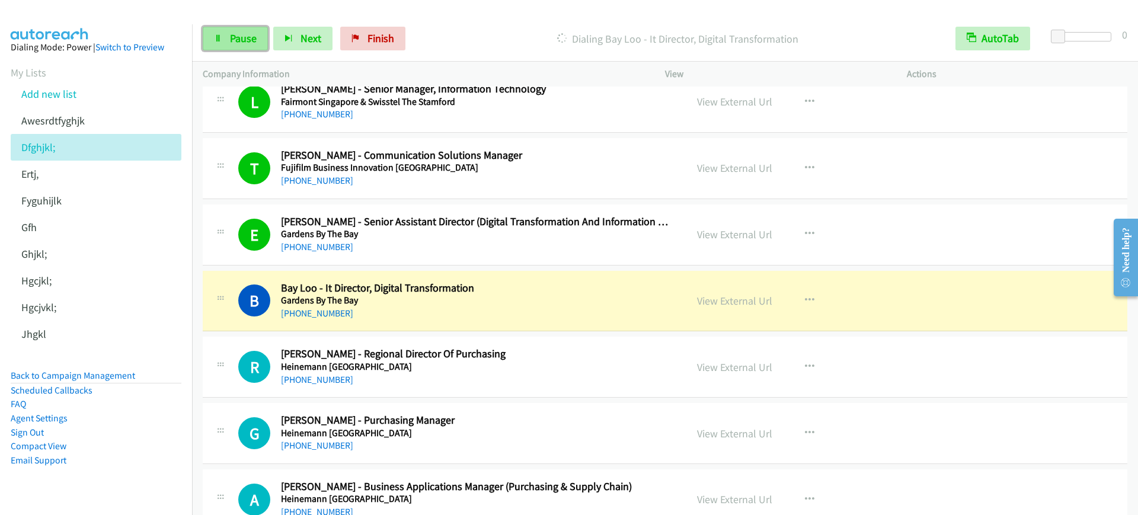
click at [232, 37] on span "Pause" at bounding box center [243, 38] width 27 height 14
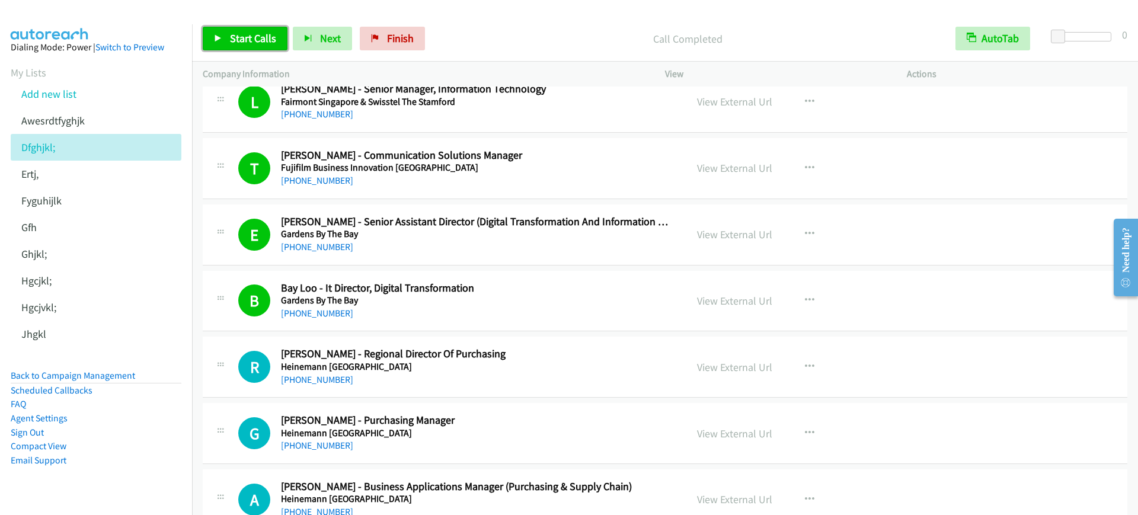
click at [238, 34] on span "Start Calls" at bounding box center [253, 38] width 46 height 14
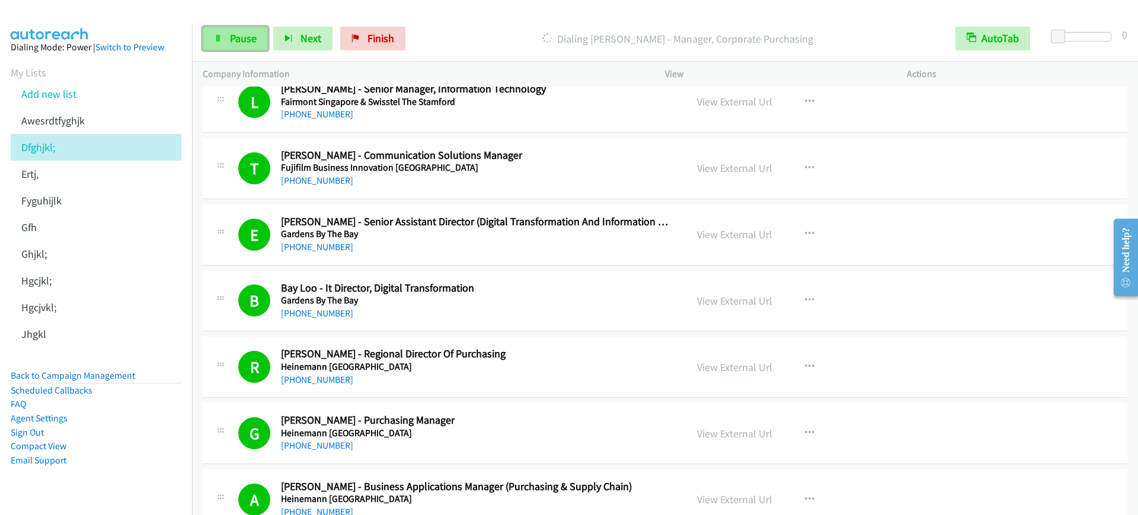
click at [206, 39] on link "Pause" at bounding box center [235, 39] width 65 height 24
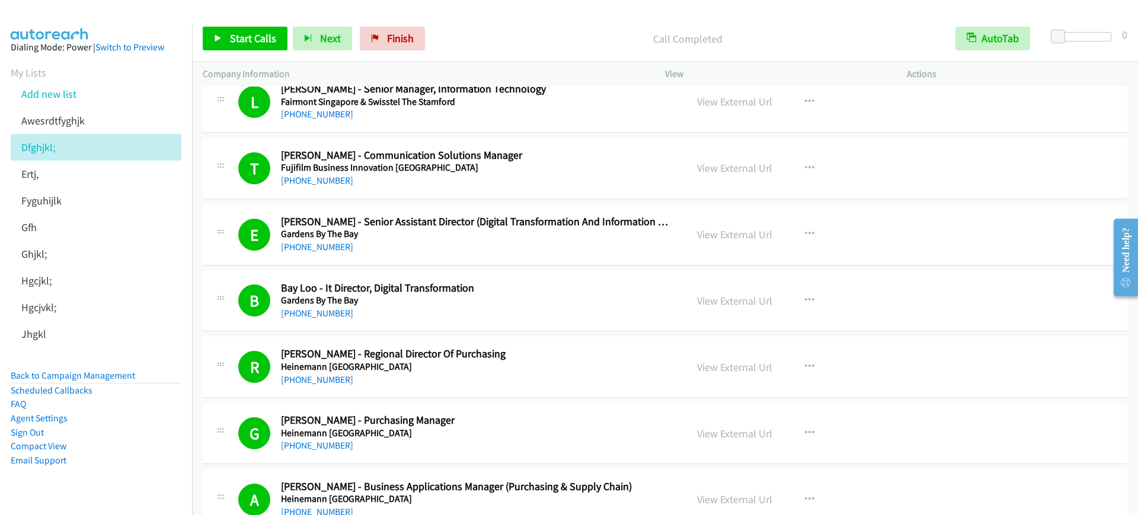
click at [222, 24] on div "Start Calls Pause Next Finish Call Completed AutoTab AutoTab 0" at bounding box center [665, 39] width 946 height 46
click at [222, 40] on link "Start Calls" at bounding box center [245, 39] width 85 height 24
click at [232, 34] on span "Pause" at bounding box center [243, 38] width 27 height 14
click at [247, 37] on span "Start Calls" at bounding box center [253, 38] width 46 height 14
click at [241, 33] on span "Pause" at bounding box center [243, 38] width 27 height 14
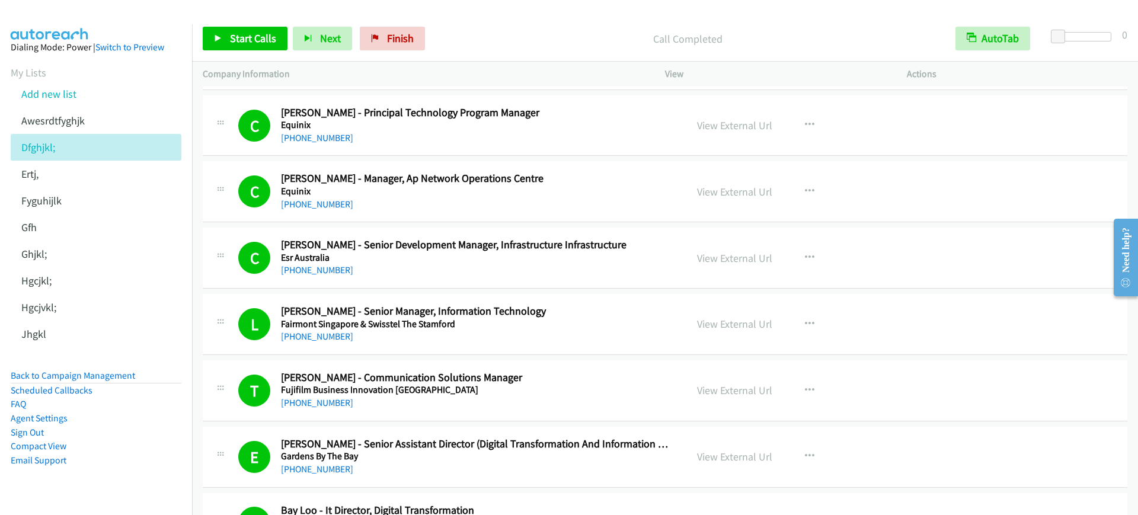
scroll to position [2668, 0]
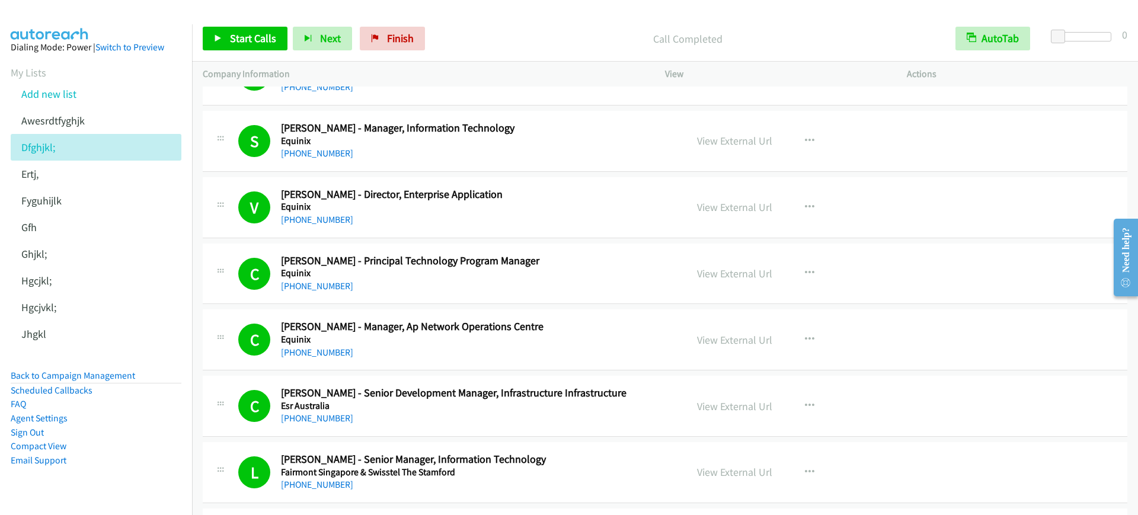
click at [446, 355] on div "+65 6622 0100" at bounding box center [475, 353] width 389 height 14
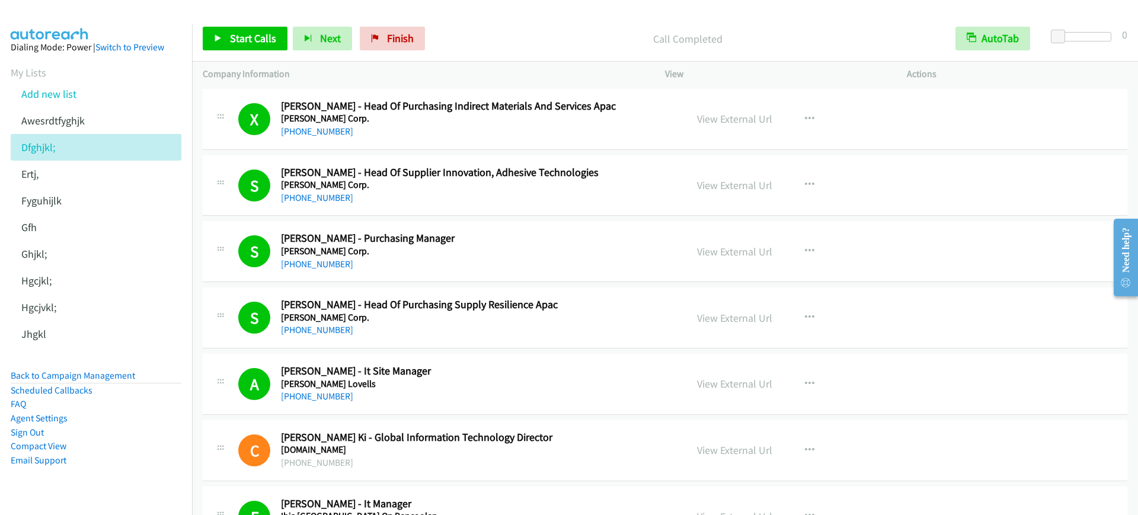
scroll to position [3853, 0]
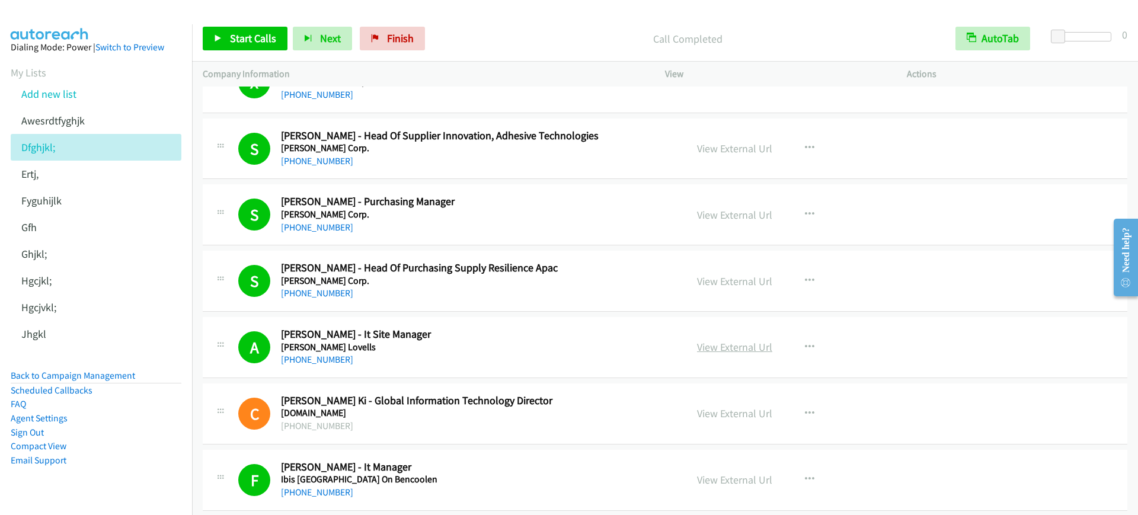
click at [716, 350] on link "View External Url" at bounding box center [734, 347] width 75 height 14
click at [242, 45] on link "Start Calls" at bounding box center [245, 39] width 85 height 24
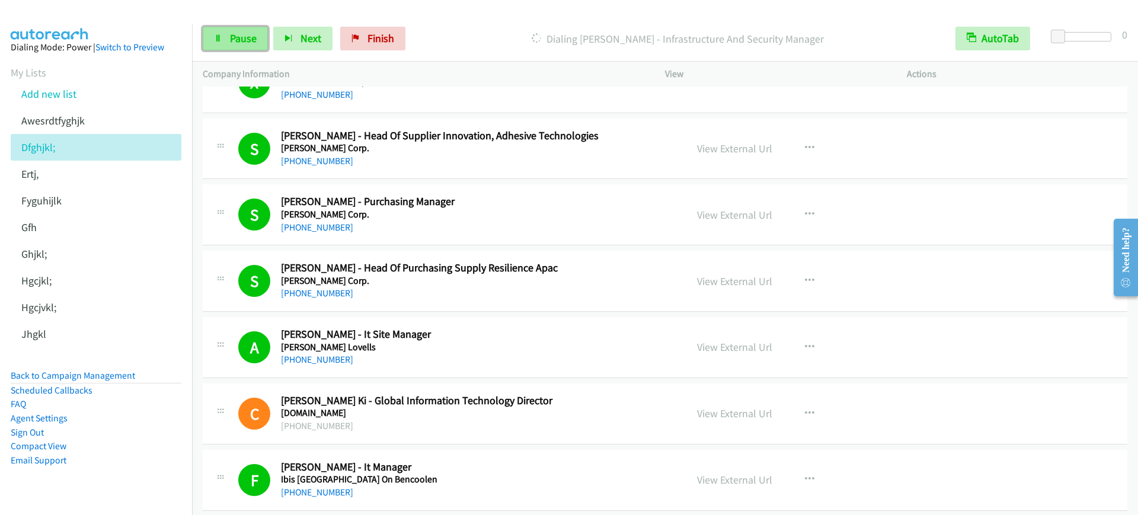
click at [236, 45] on link "Pause" at bounding box center [235, 39] width 65 height 24
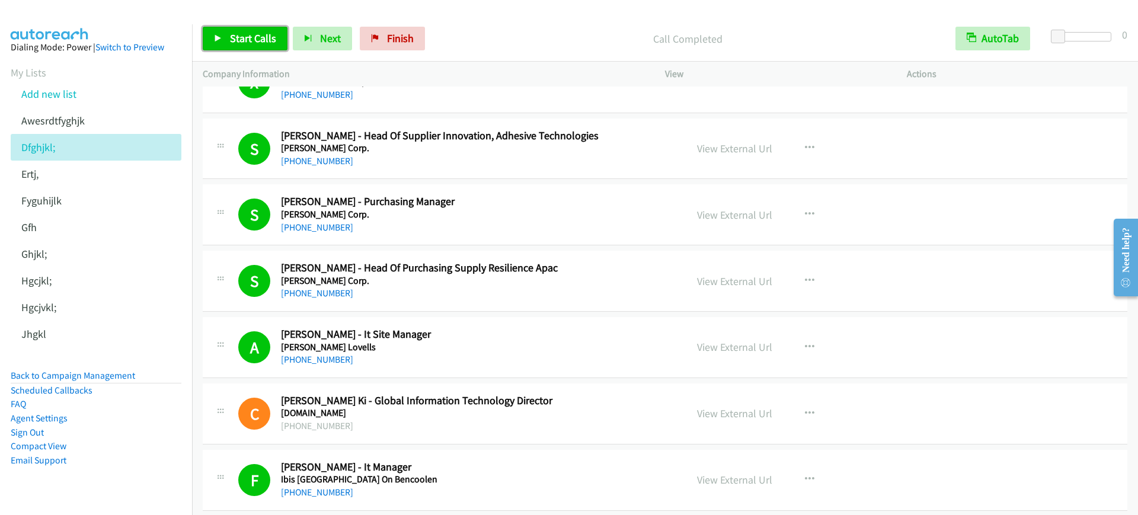
click at [214, 37] on icon at bounding box center [218, 39] width 8 height 8
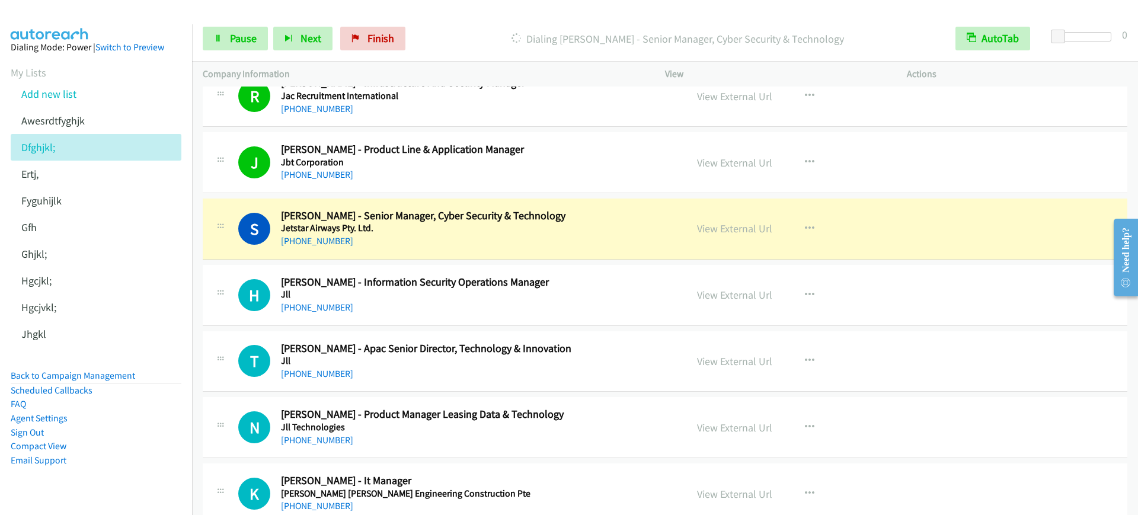
scroll to position [4372, 0]
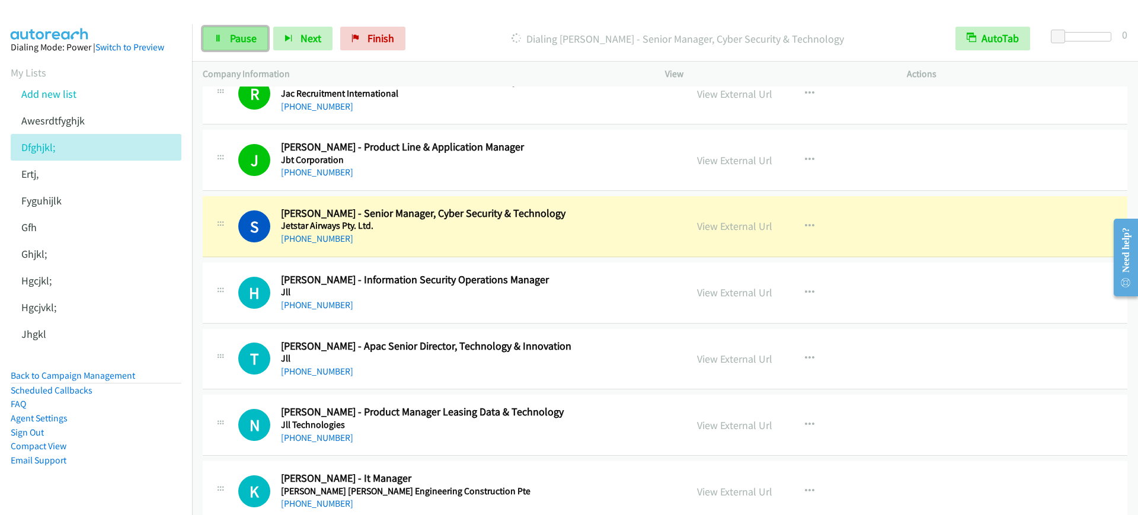
click at [247, 46] on link "Pause" at bounding box center [235, 39] width 65 height 24
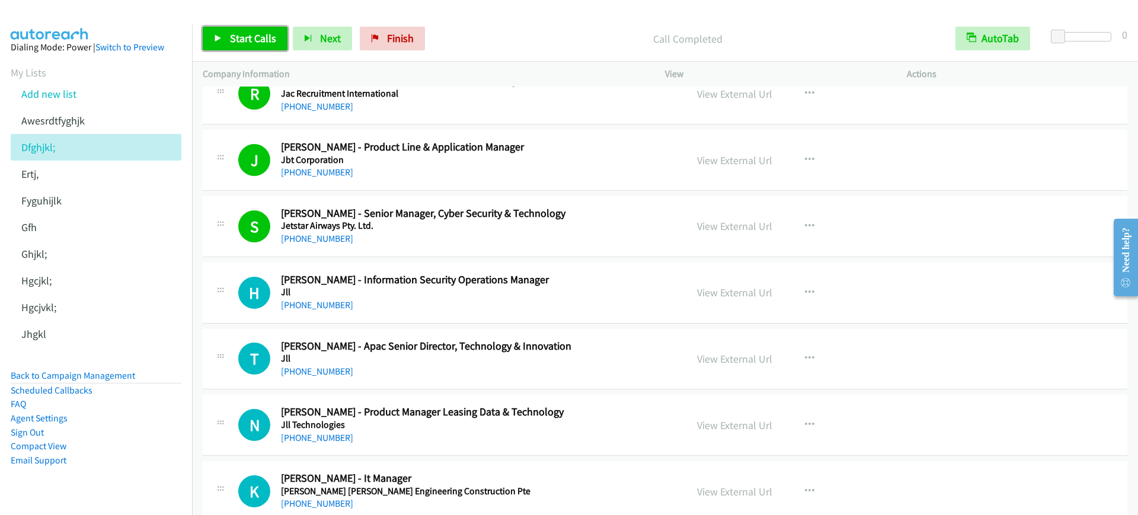
click at [246, 39] on span "Start Calls" at bounding box center [253, 38] width 46 height 14
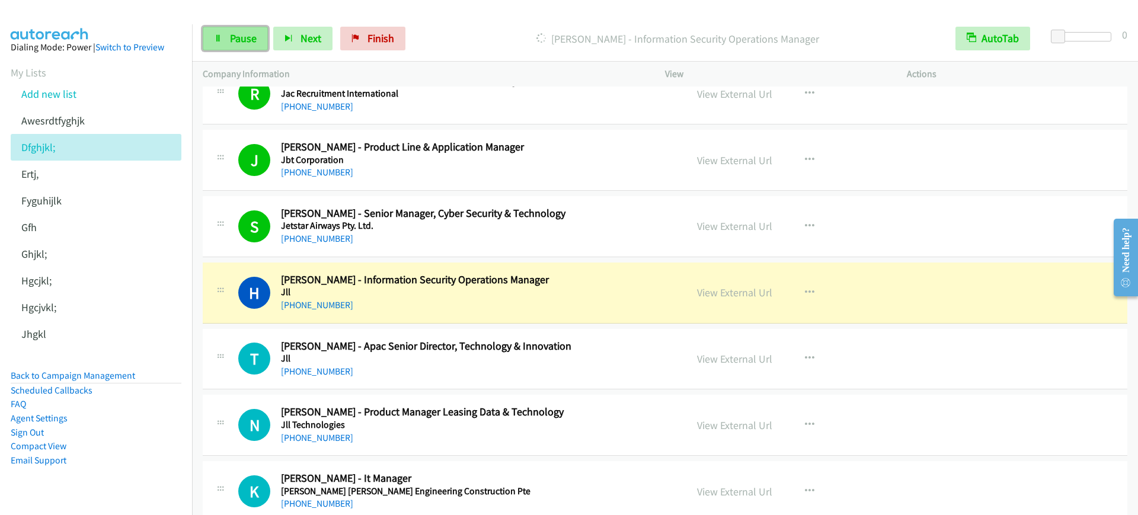
click at [241, 43] on span "Pause" at bounding box center [243, 38] width 27 height 14
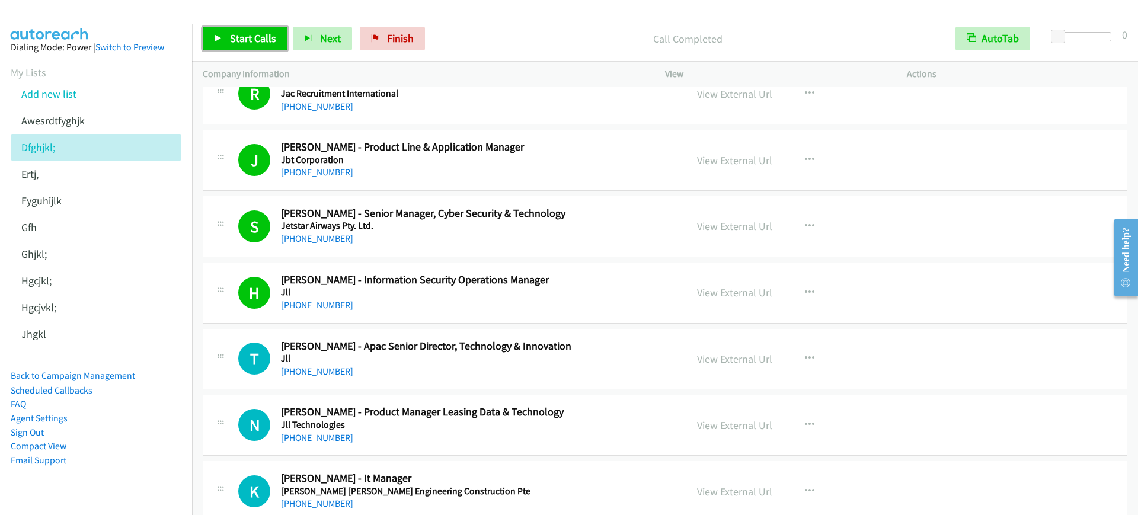
click at [245, 45] on link "Start Calls" at bounding box center [245, 39] width 85 height 24
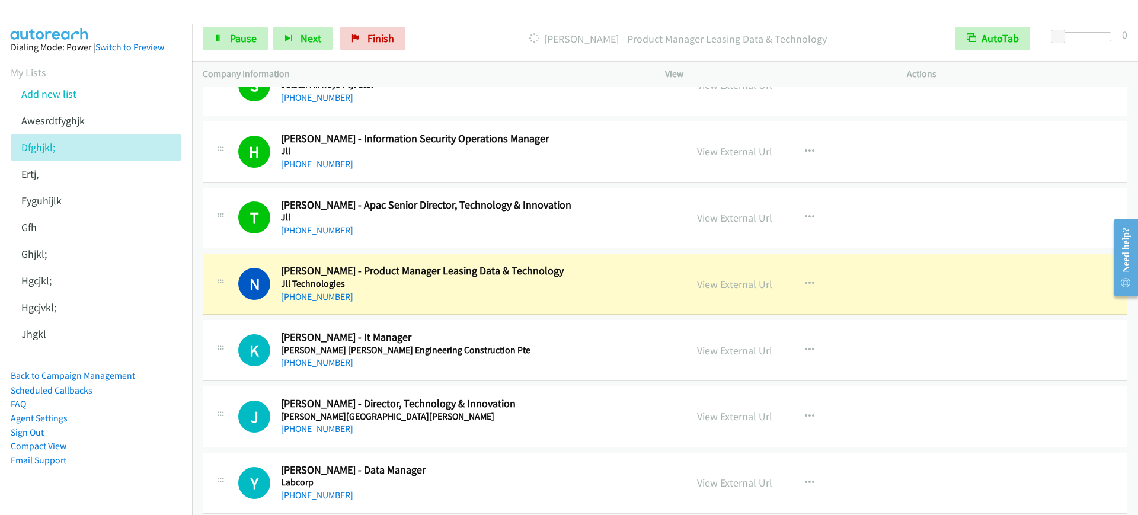
scroll to position [4520, 0]
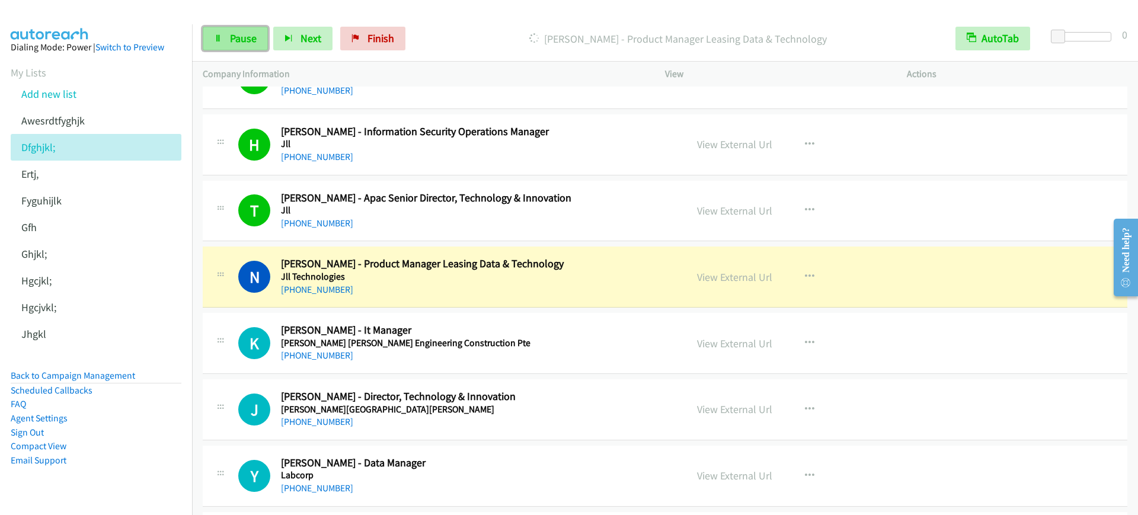
click at [222, 35] on icon at bounding box center [218, 39] width 8 height 8
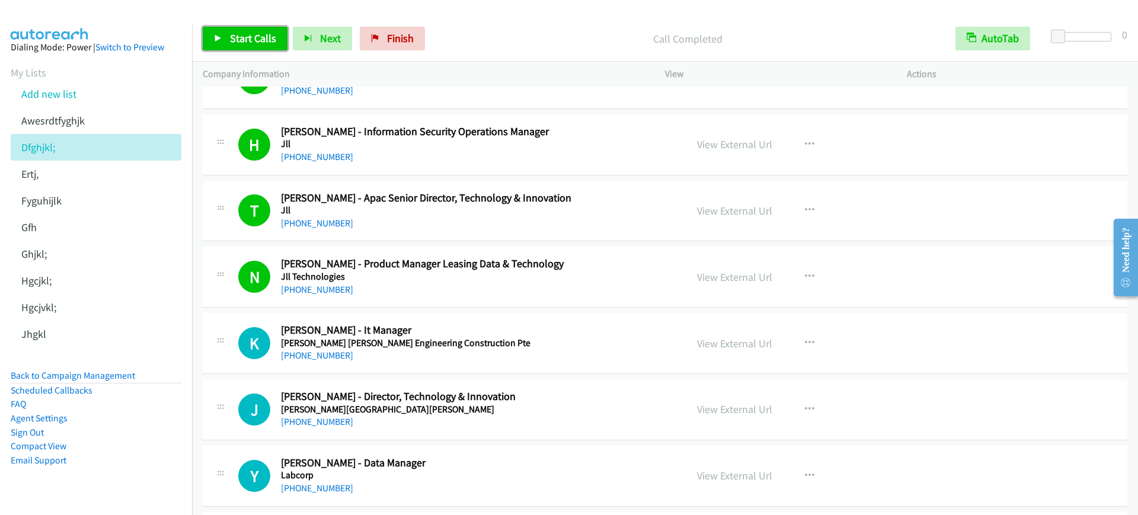
click at [231, 46] on link "Start Calls" at bounding box center [245, 39] width 85 height 24
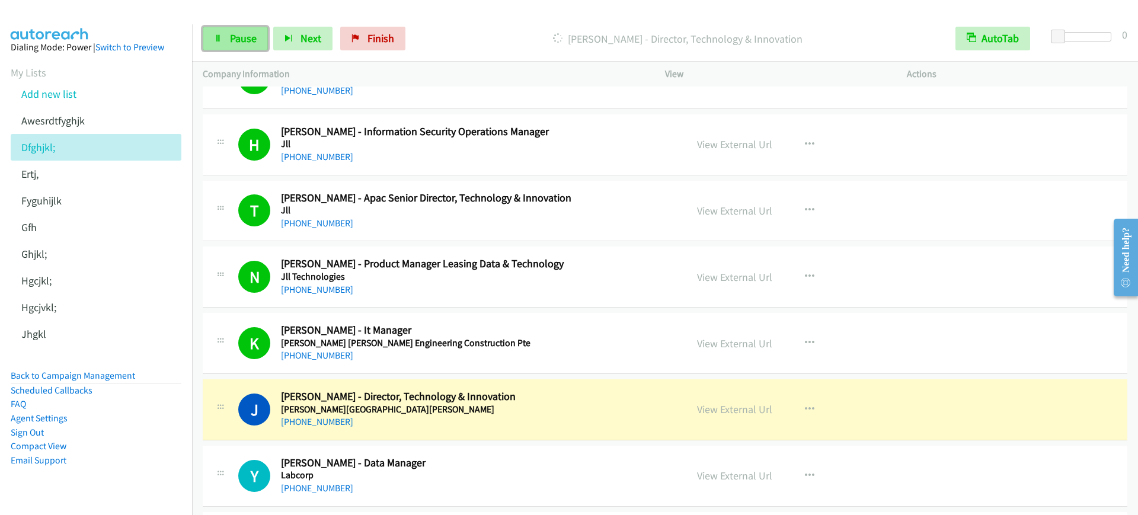
click at [223, 36] on link "Pause" at bounding box center [235, 39] width 65 height 24
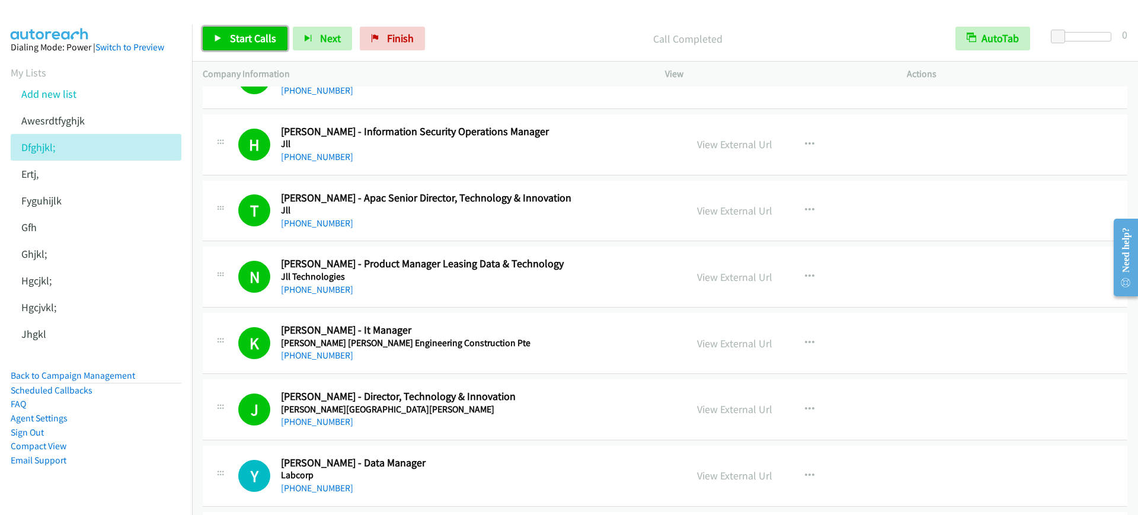
click at [235, 36] on span "Start Calls" at bounding box center [253, 38] width 46 height 14
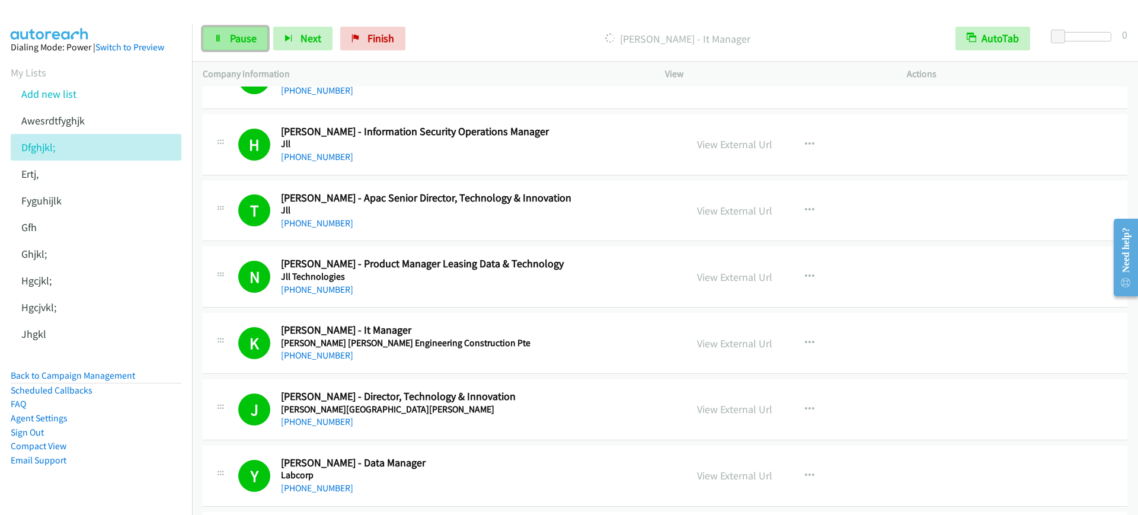
click at [232, 42] on span "Pause" at bounding box center [243, 38] width 27 height 14
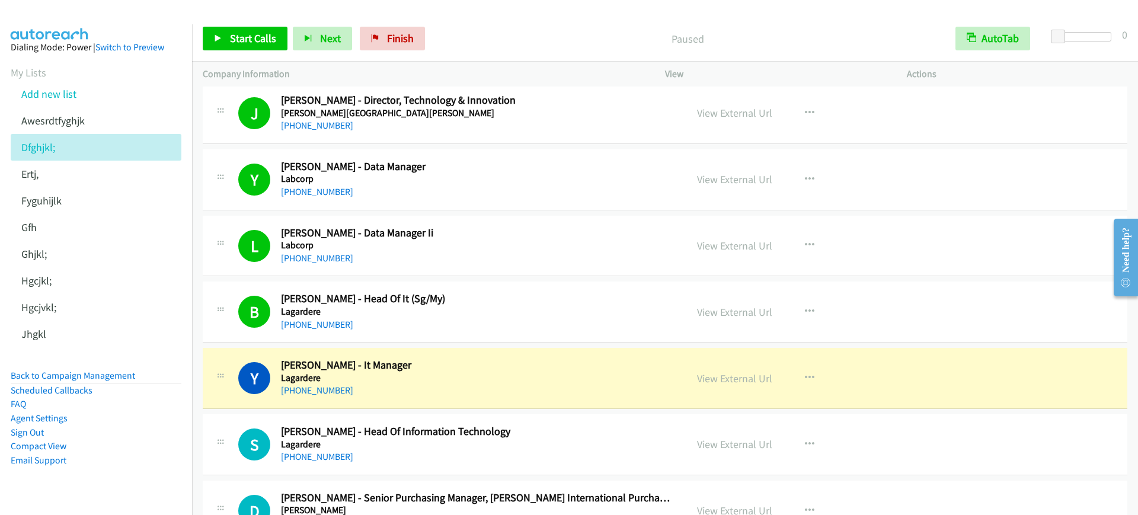
scroll to position [5039, 0]
